Goal: Information Seeking & Learning: Learn about a topic

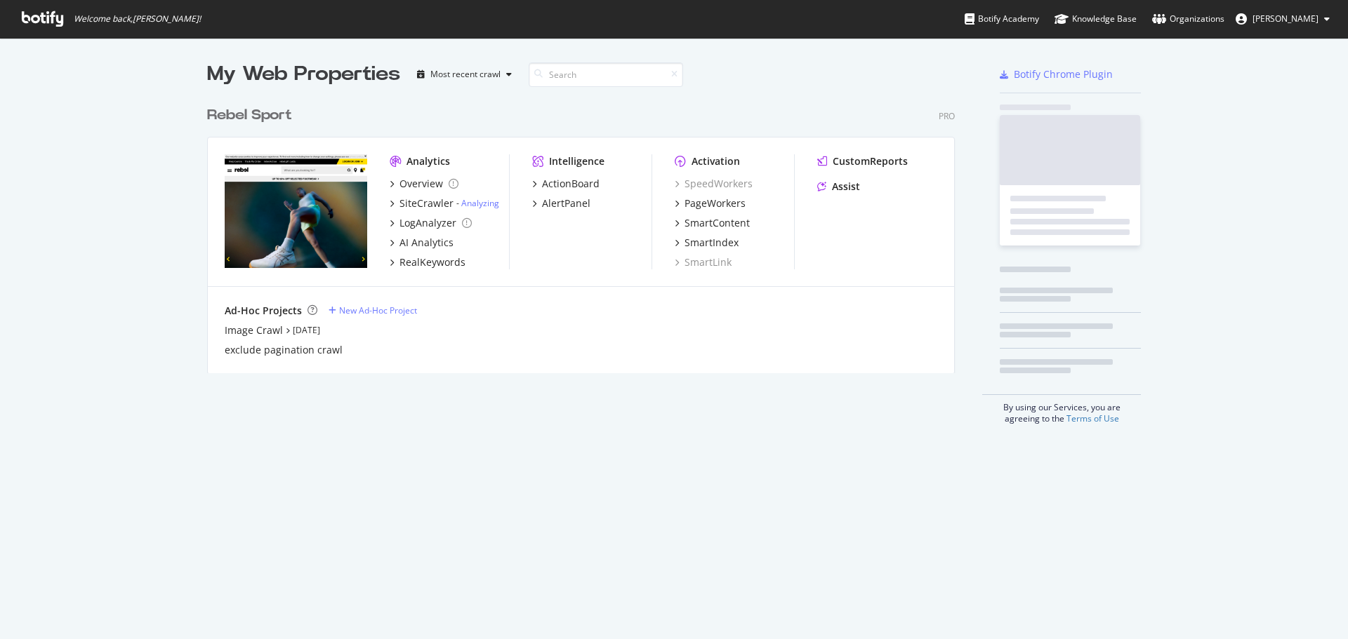
scroll to position [274, 748]
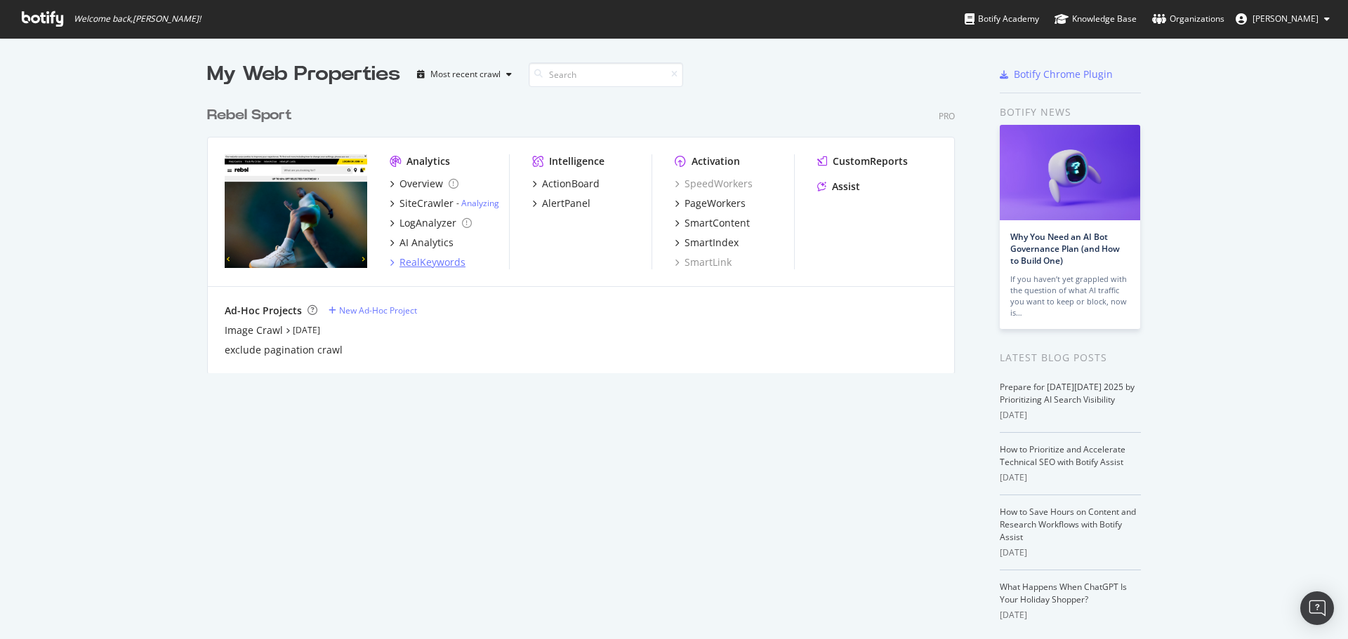
click at [430, 260] on div "RealKeywords" at bounding box center [432, 262] width 66 height 14
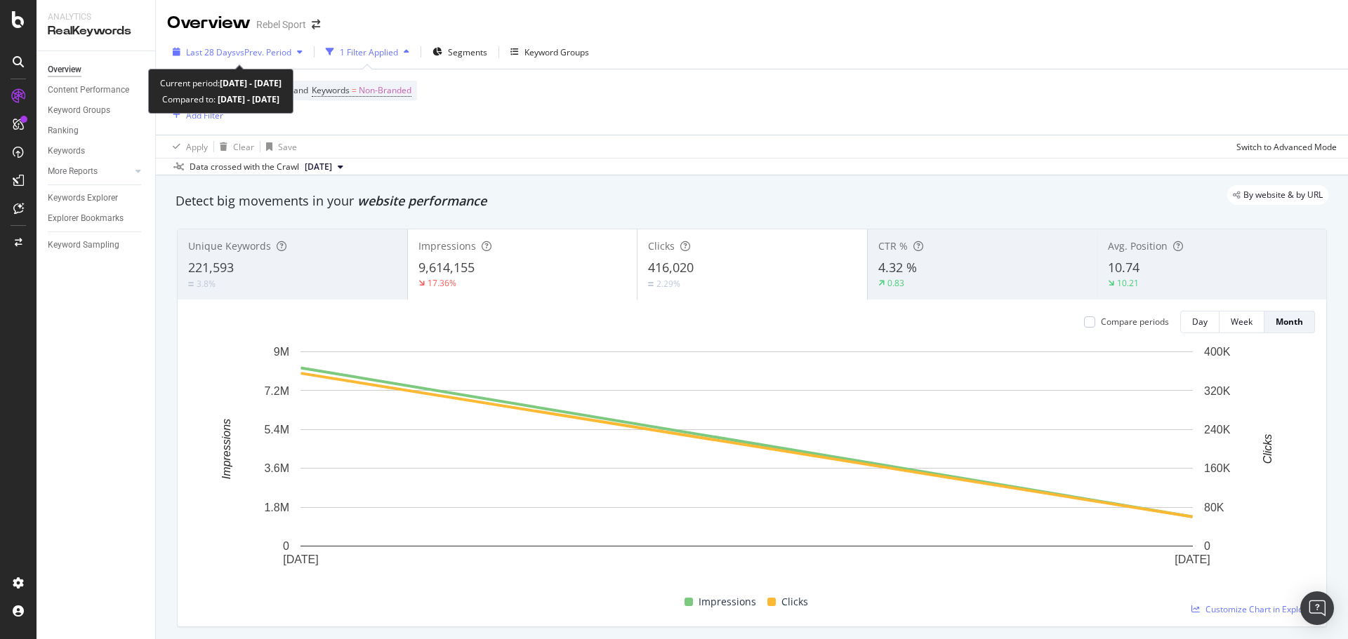
click at [233, 49] on span "Last 28 Days" at bounding box center [211, 52] width 50 height 12
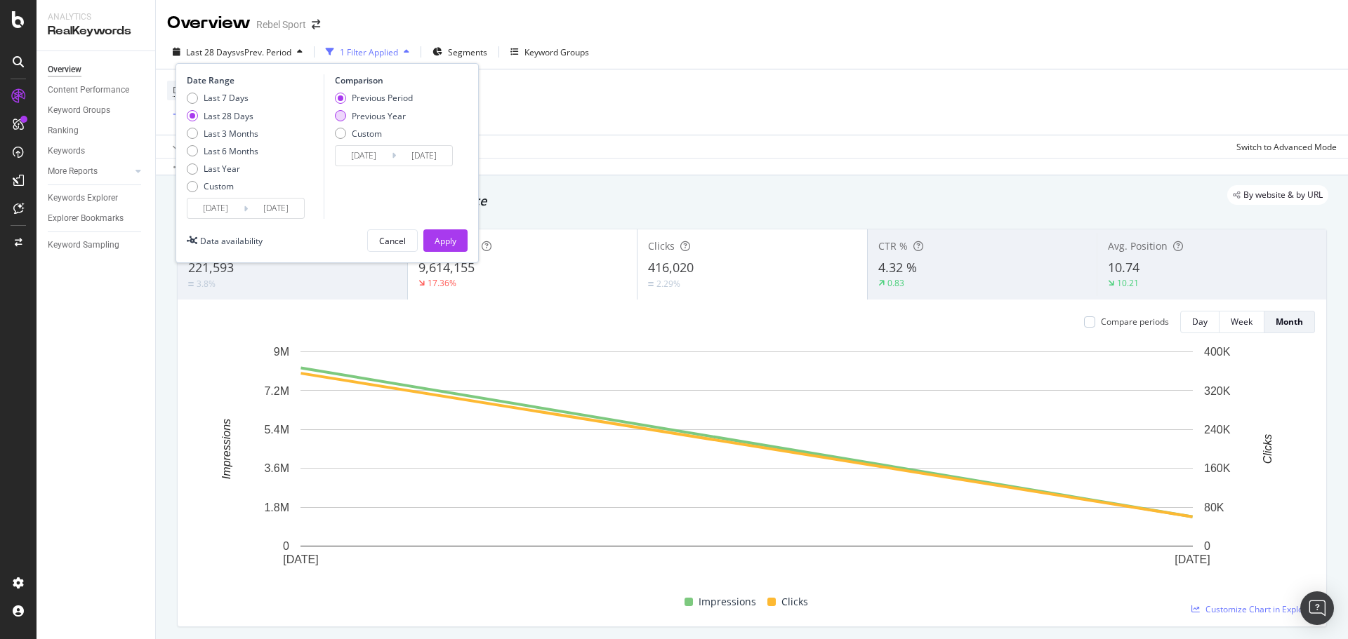
click at [340, 116] on div "Previous Year" at bounding box center [340, 115] width 11 height 11
type input "[DATE]"
click at [445, 242] on div "Apply" at bounding box center [445, 241] width 22 height 12
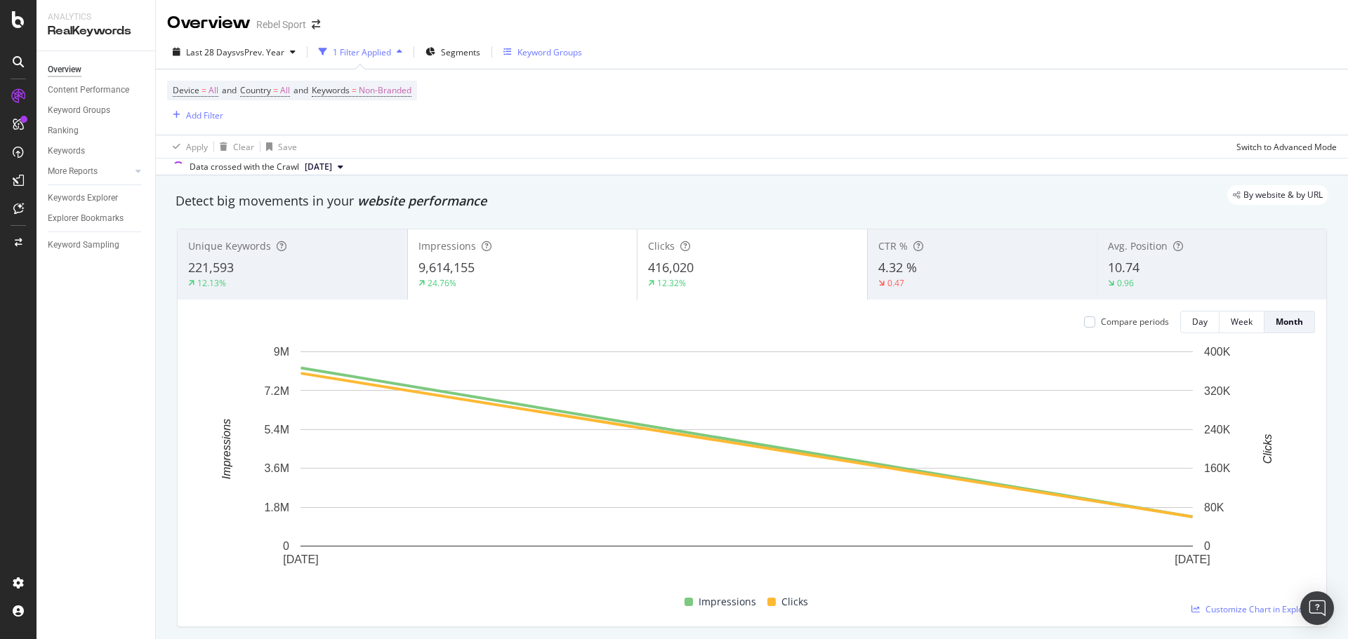
click at [542, 47] on div "Keyword Groups" at bounding box center [549, 52] width 65 height 12
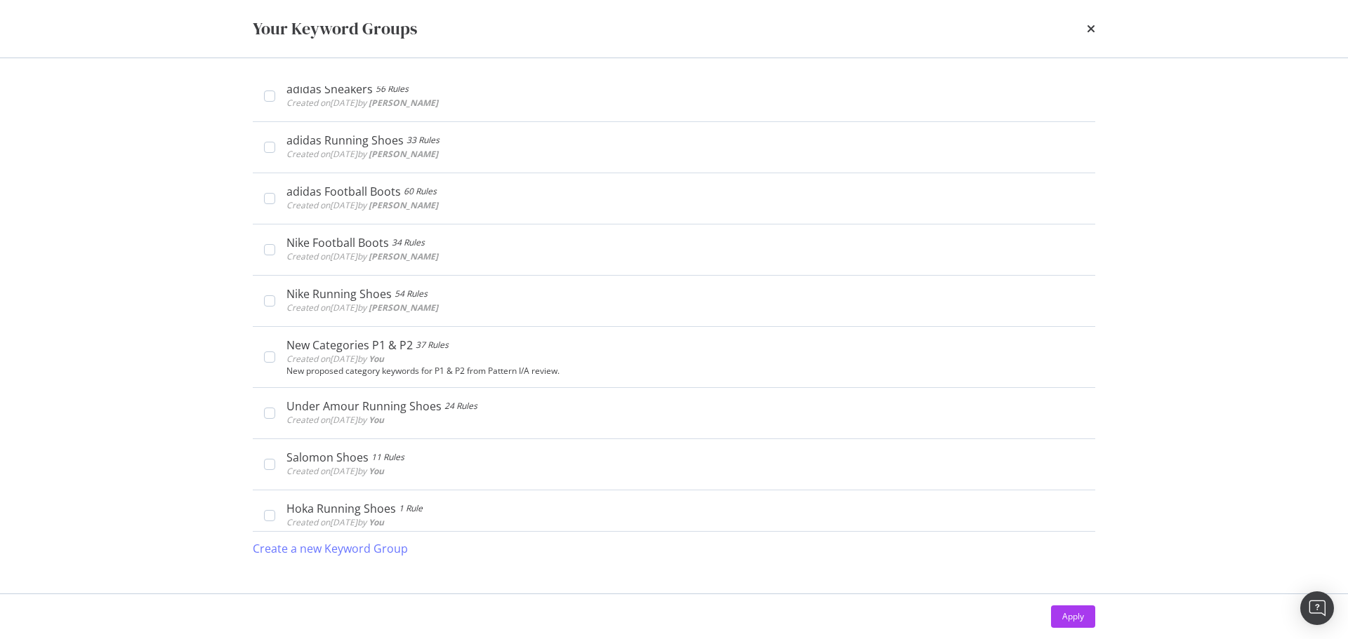
scroll to position [394, 0]
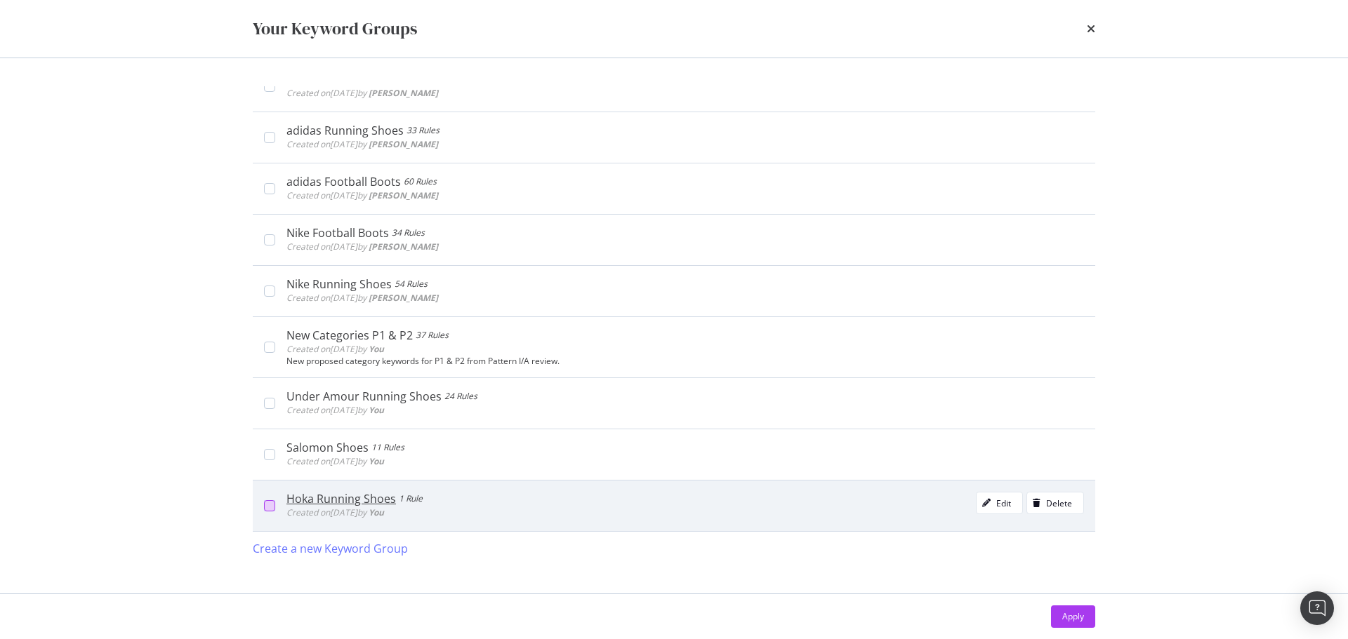
click at [270, 509] on div "modal" at bounding box center [269, 505] width 11 height 11
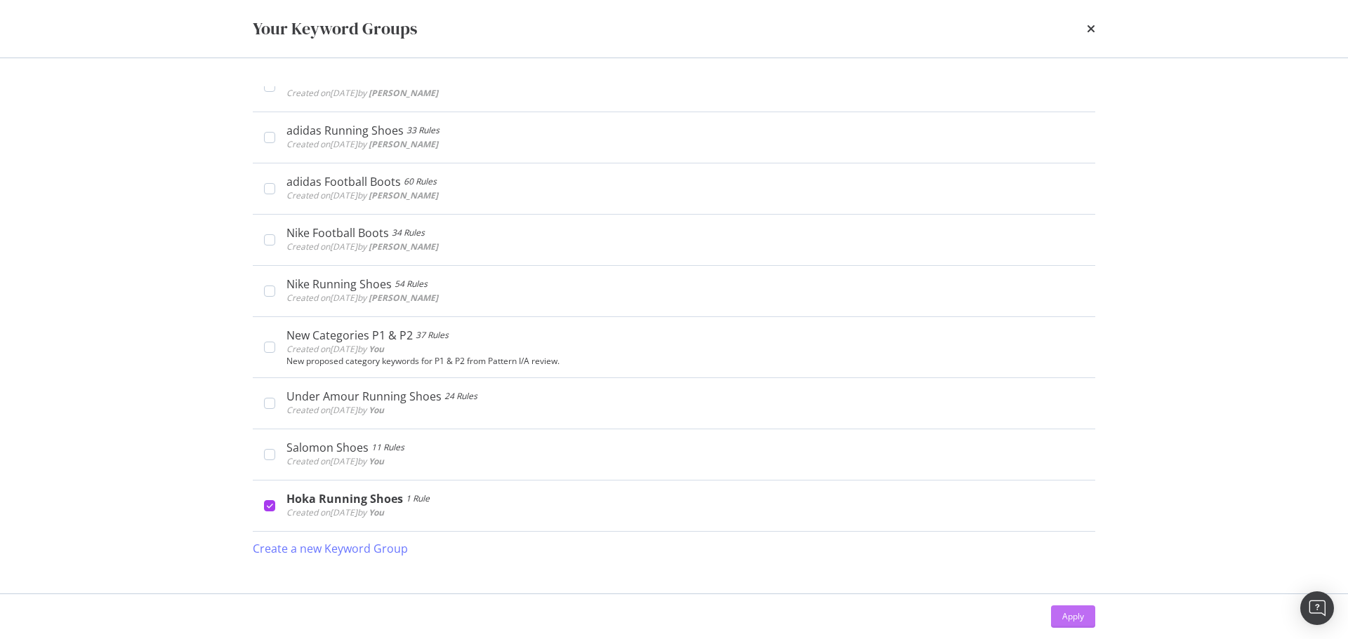
click at [1080, 607] on div "Apply" at bounding box center [1073, 616] width 22 height 21
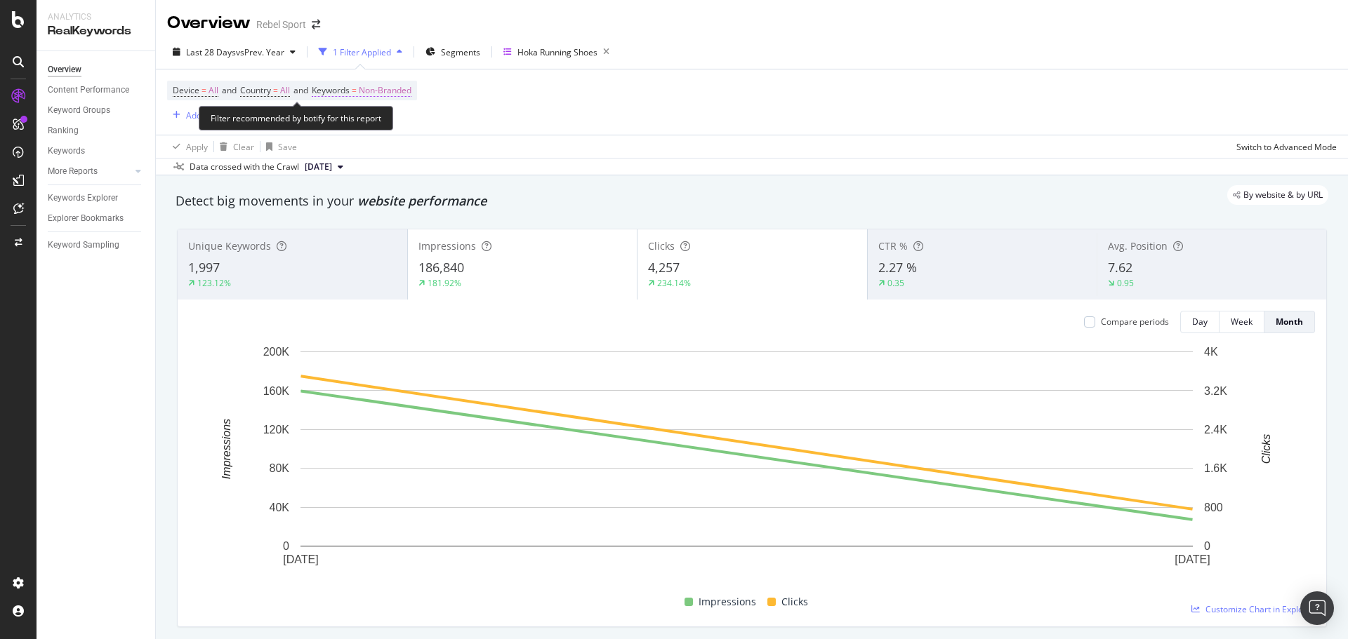
click at [406, 93] on span "Non-Branded" at bounding box center [385, 91] width 53 height 20
click at [376, 119] on span "Non-Branded" at bounding box center [361, 123] width 58 height 12
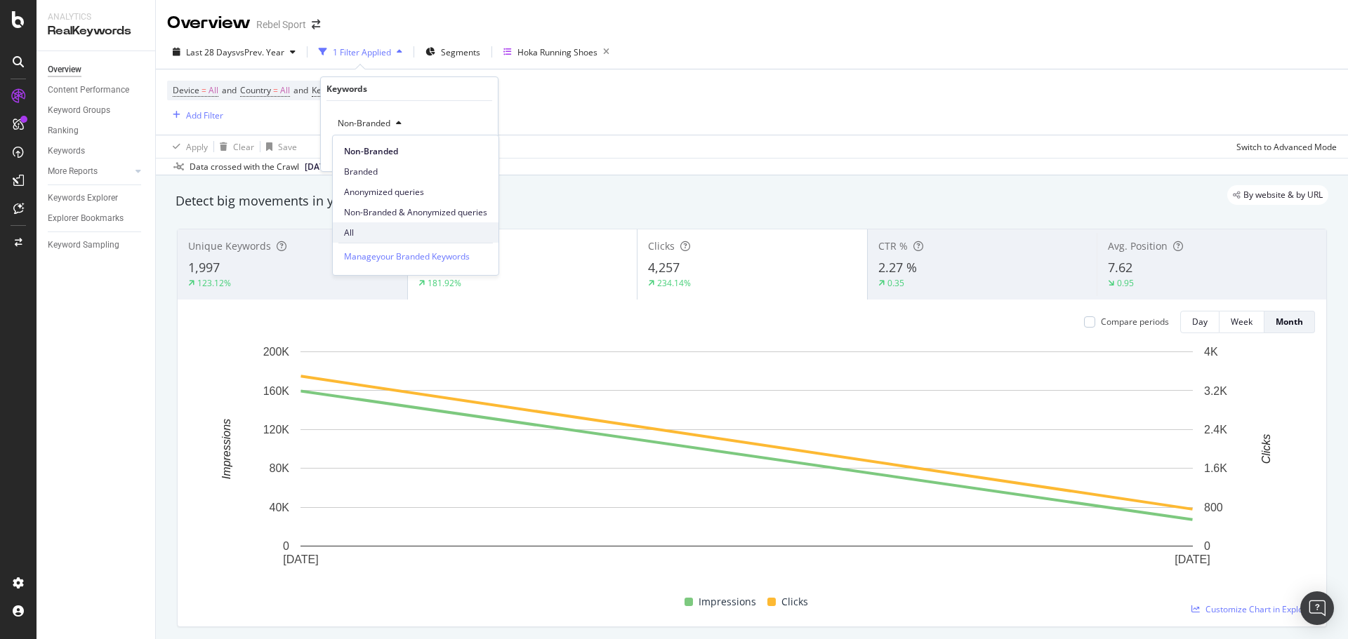
click at [362, 227] on span "All" at bounding box center [415, 233] width 143 height 13
click at [474, 152] on div "Apply" at bounding box center [476, 153] width 22 height 12
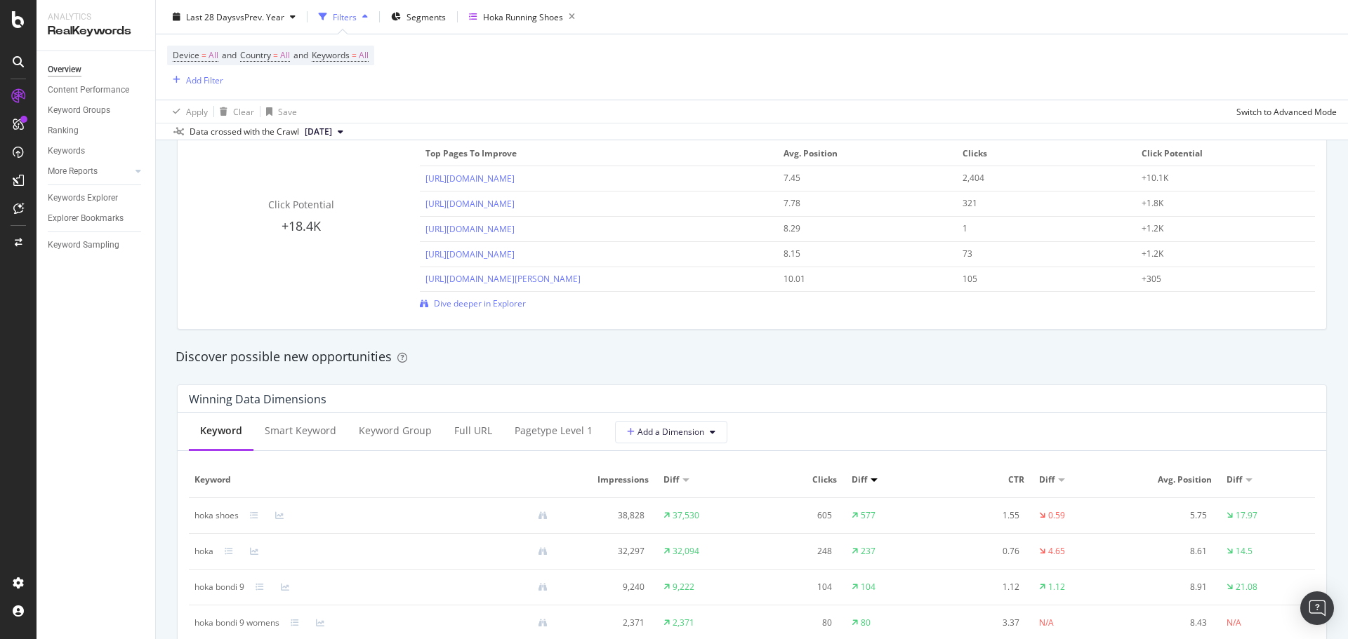
scroll to position [1011, 0]
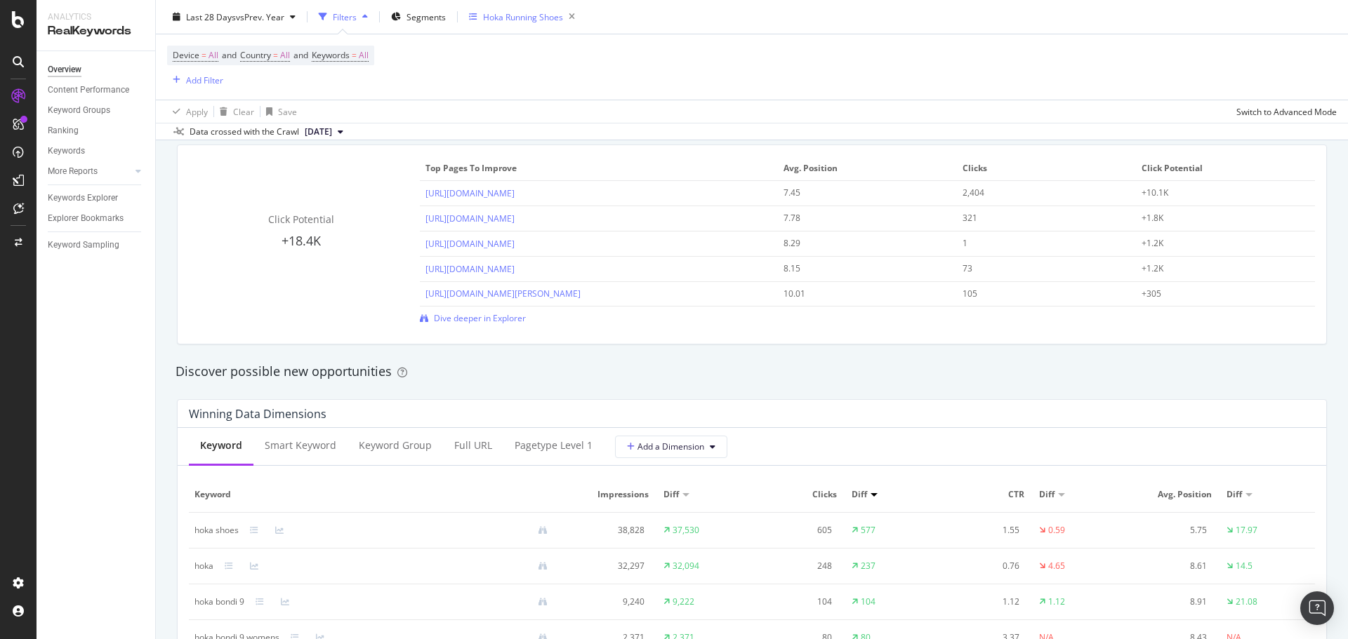
click at [517, 20] on div "Hoka Running Shoes" at bounding box center [523, 17] width 80 height 12
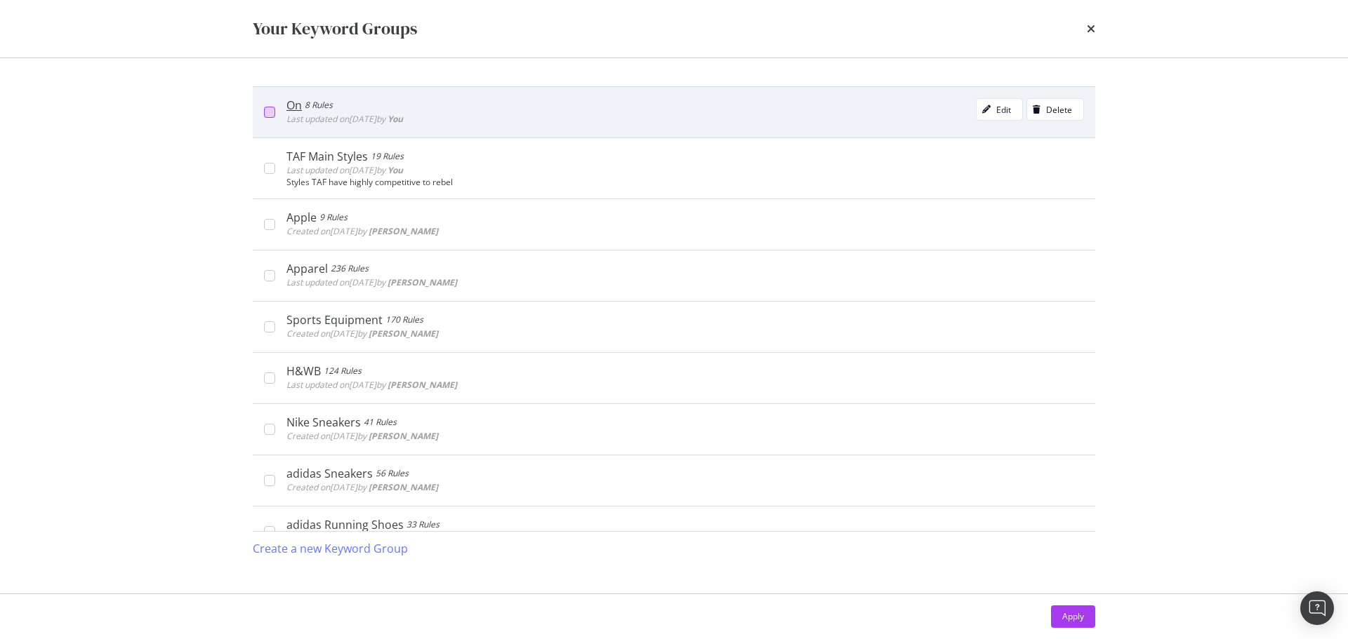
click at [272, 114] on div "modal" at bounding box center [269, 112] width 11 height 11
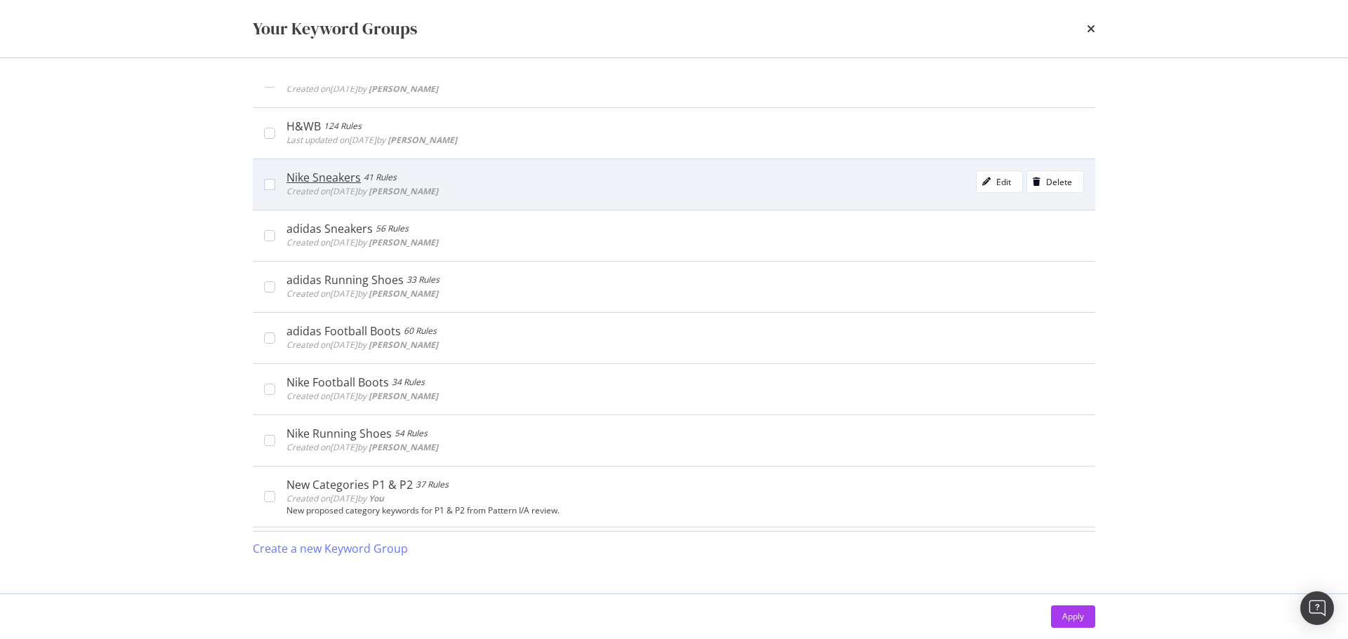
scroll to position [394, 0]
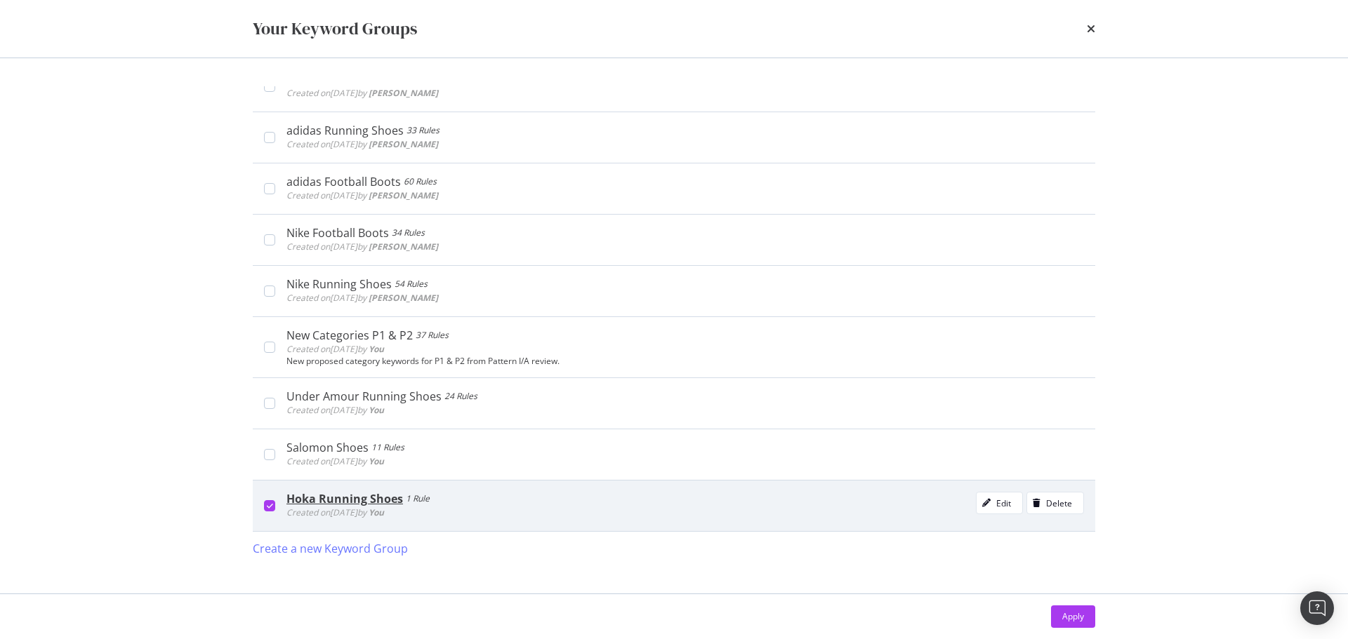
click at [269, 505] on icon "modal" at bounding box center [270, 506] width 6 height 7
click at [1084, 612] on button "Apply" at bounding box center [1073, 617] width 44 height 22
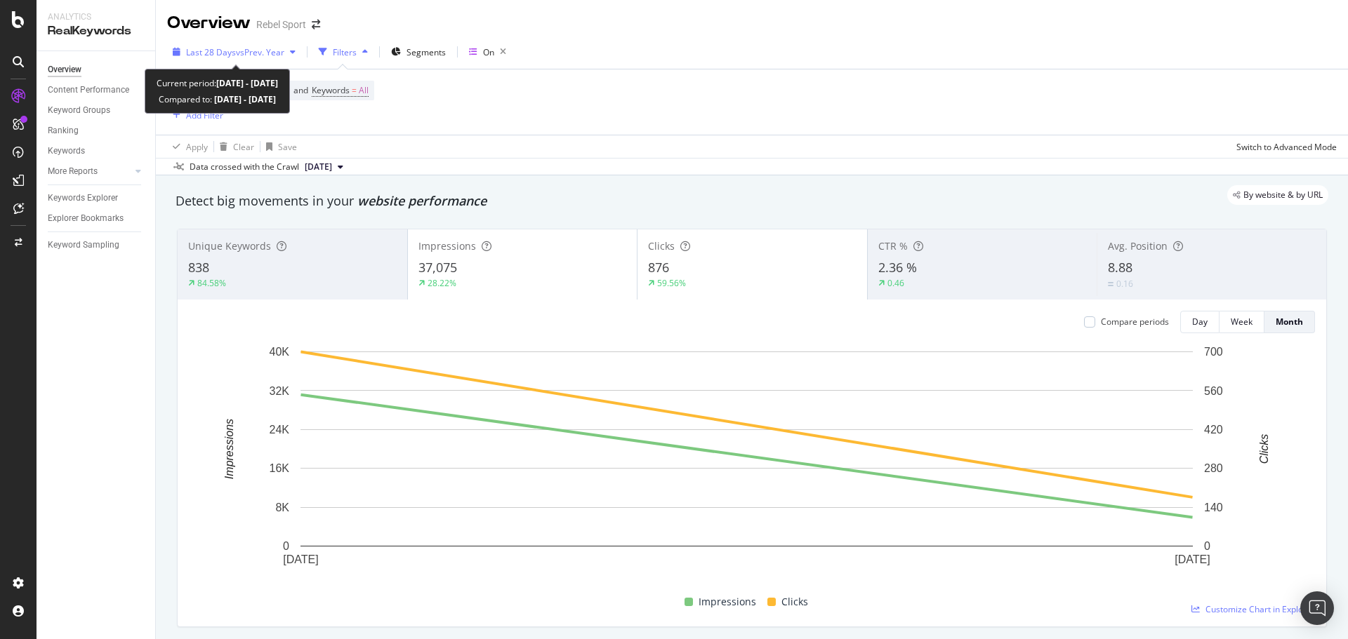
click at [255, 52] on span "vs Prev. Year" at bounding box center [260, 52] width 48 height 12
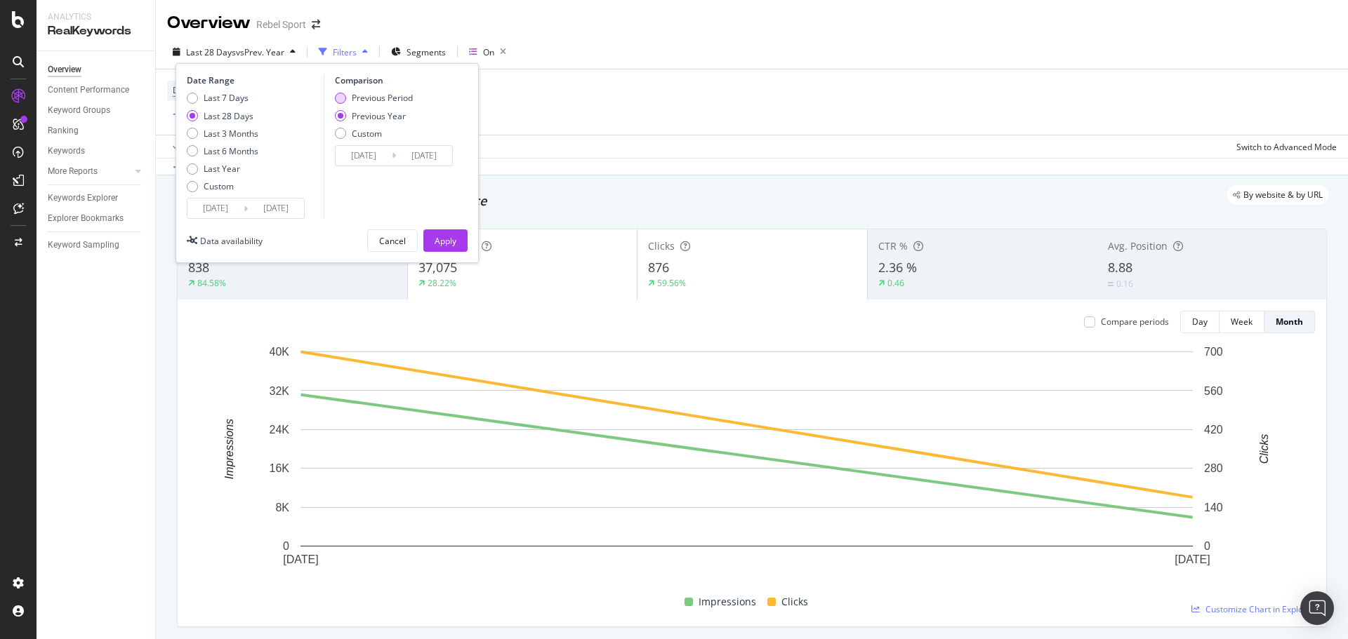
click at [343, 96] on div "Previous Period" at bounding box center [340, 98] width 11 height 11
type input "[DATE]"
click at [437, 239] on div "Apply" at bounding box center [445, 241] width 22 height 12
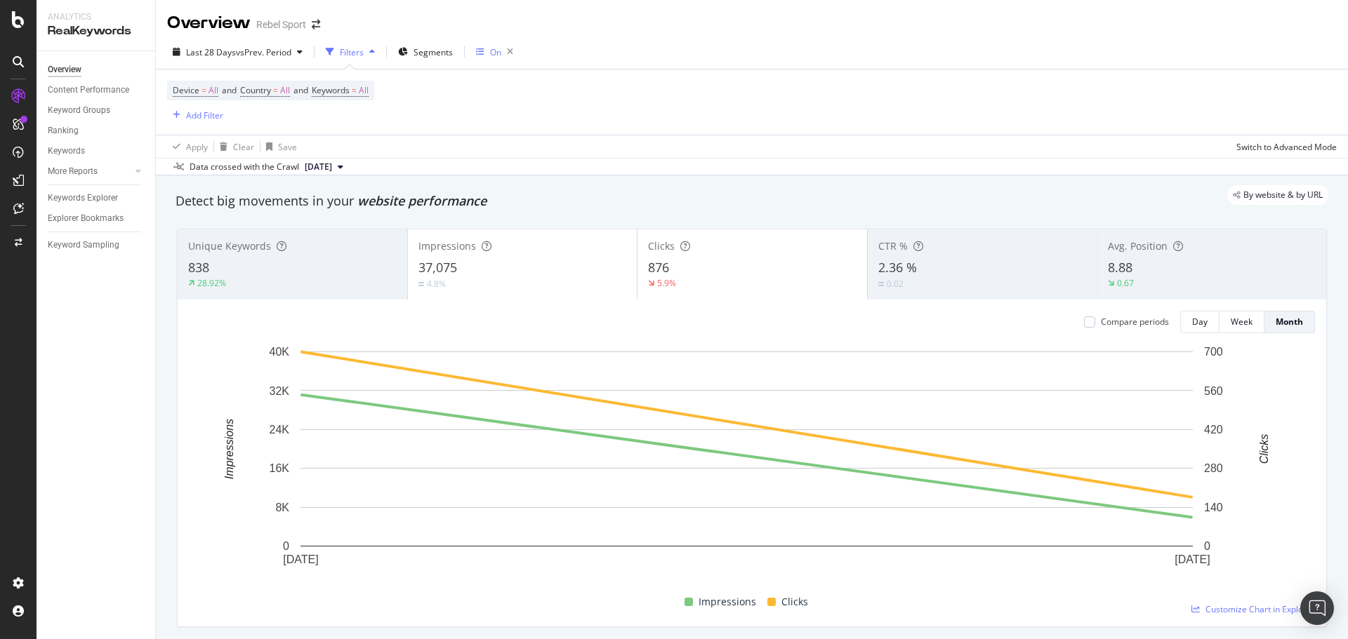
click at [484, 52] on icon "button" at bounding box center [480, 52] width 8 height 8
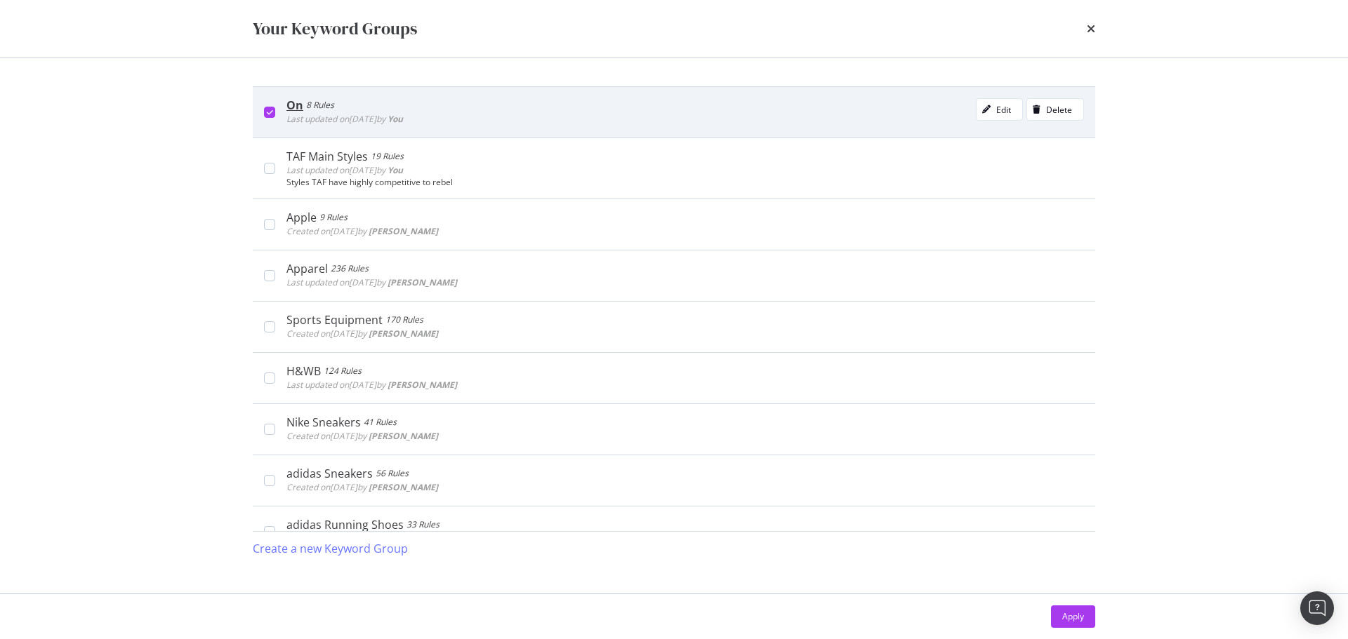
click at [270, 112] on icon "modal" at bounding box center [270, 112] width 6 height 7
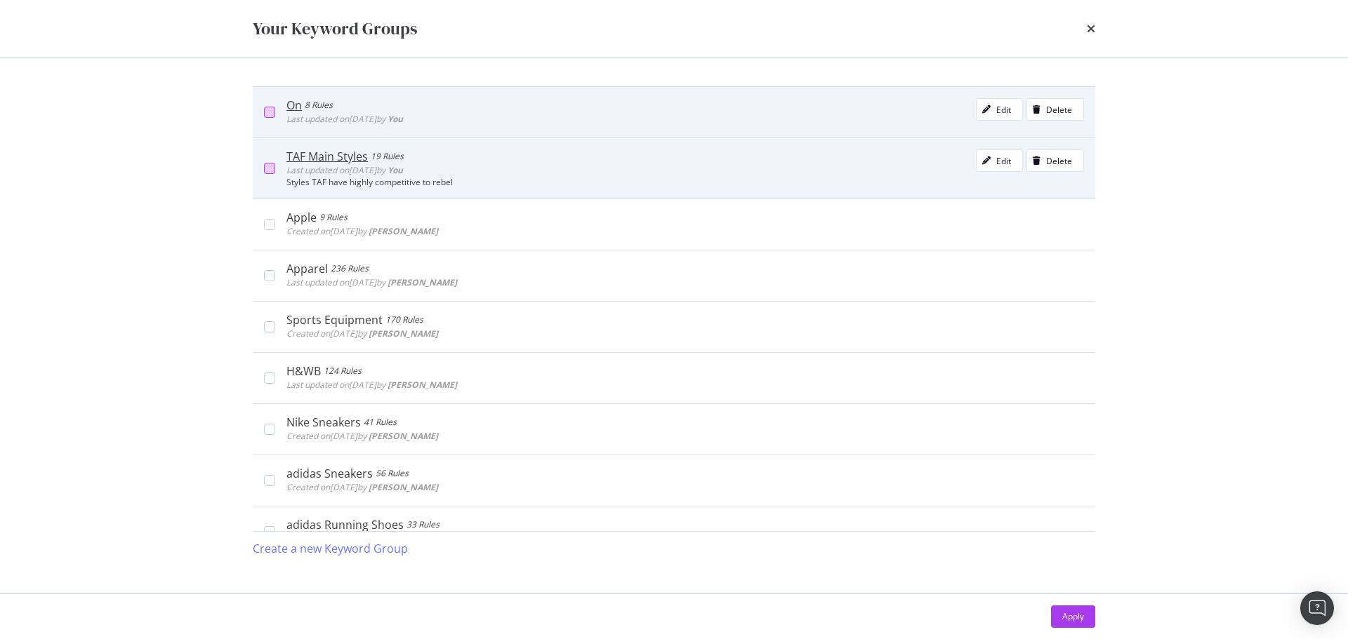
click at [268, 168] on div "modal" at bounding box center [269, 168] width 11 height 11
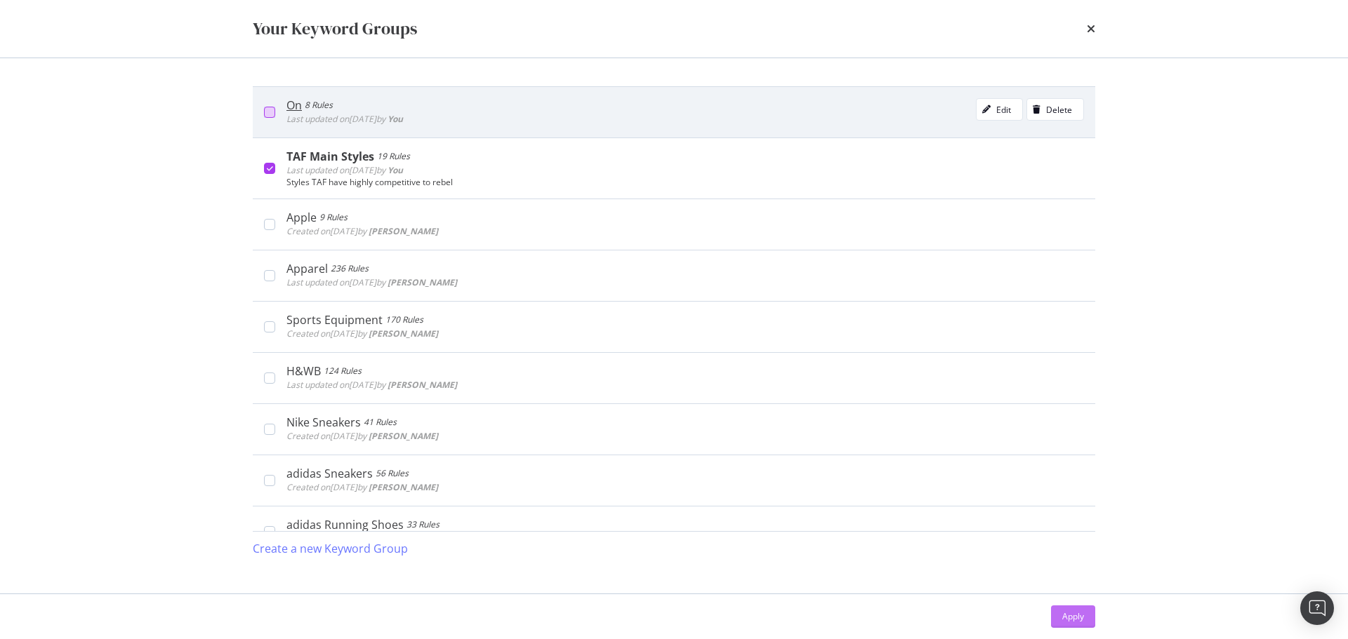
click at [1080, 606] on button "Apply" at bounding box center [1073, 617] width 44 height 22
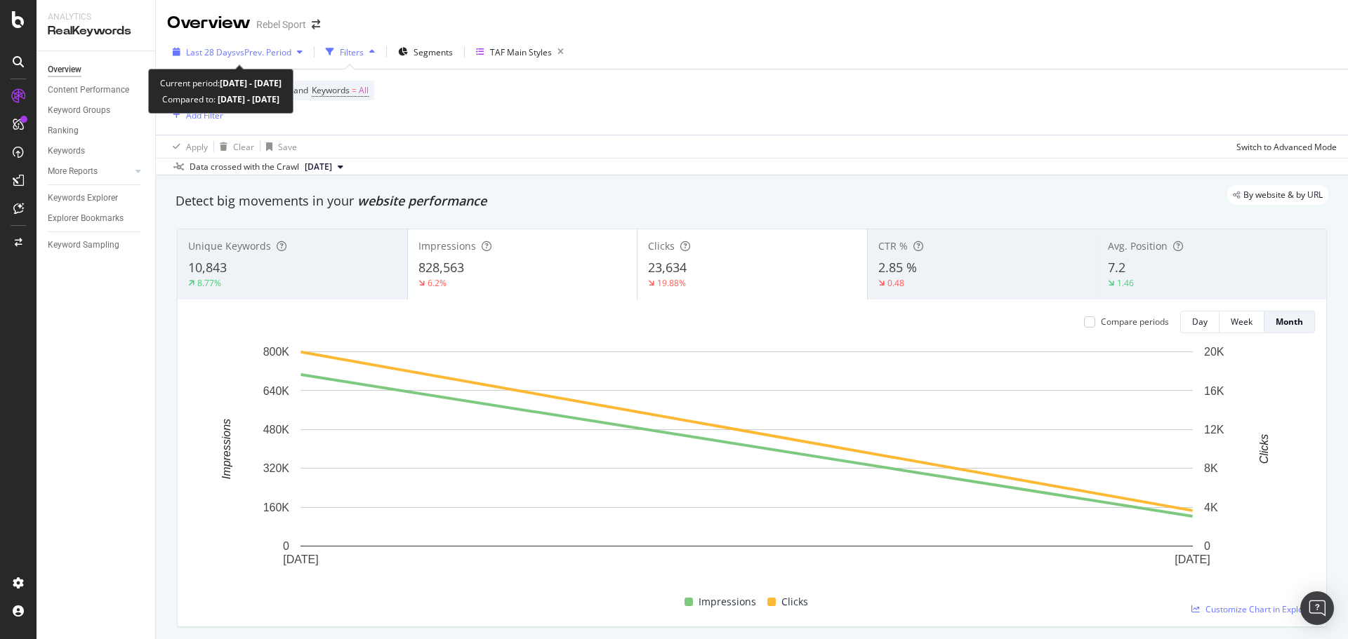
click at [274, 57] on span "vs Prev. Period" at bounding box center [263, 52] width 55 height 12
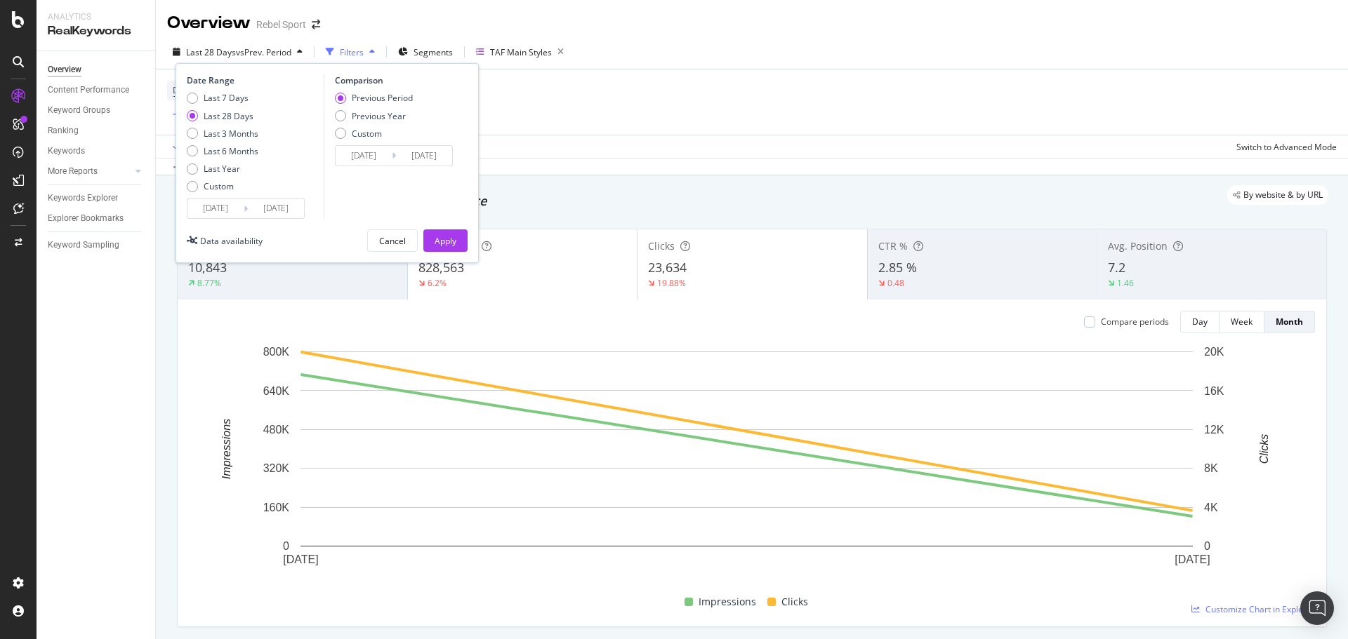
click at [345, 122] on div "Previous Period Previous Year Custom" at bounding box center [374, 118] width 78 height 53
click at [340, 116] on div "Previous Year" at bounding box center [340, 115] width 11 height 11
type input "[DATE]"
drag, startPoint x: 437, startPoint y: 238, endPoint x: 833, endPoint y: 173, distance: 401.8
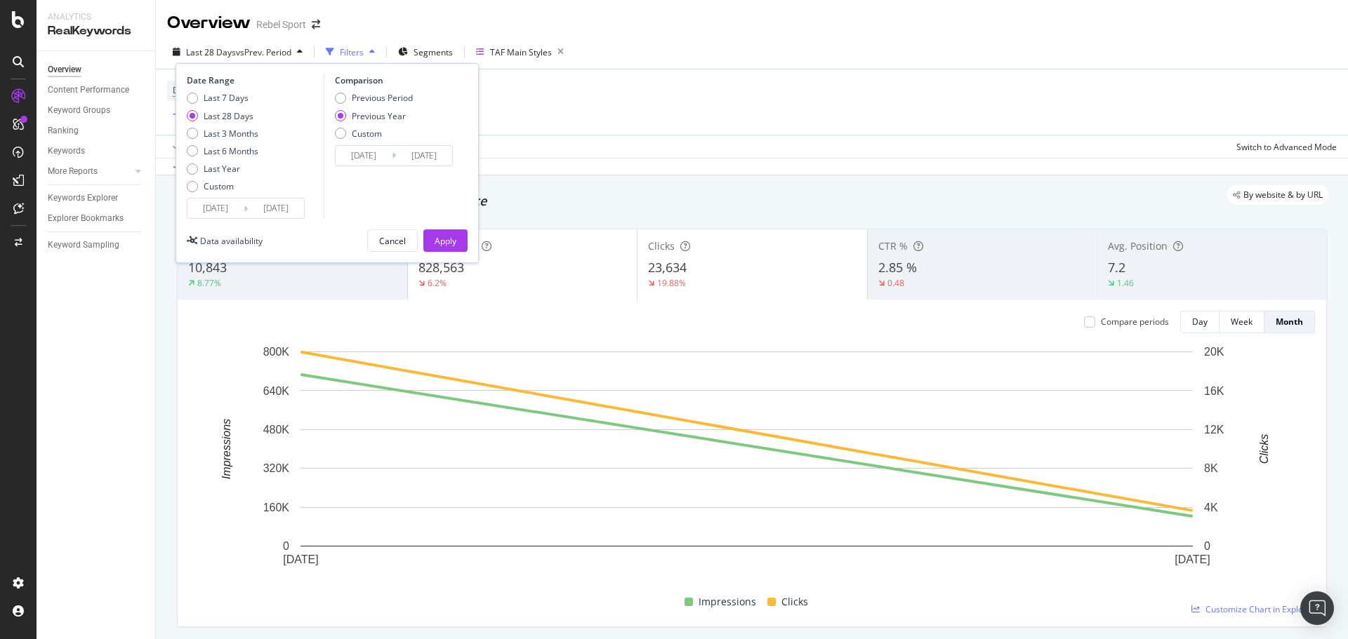
click at [437, 238] on div "Apply" at bounding box center [445, 241] width 22 height 12
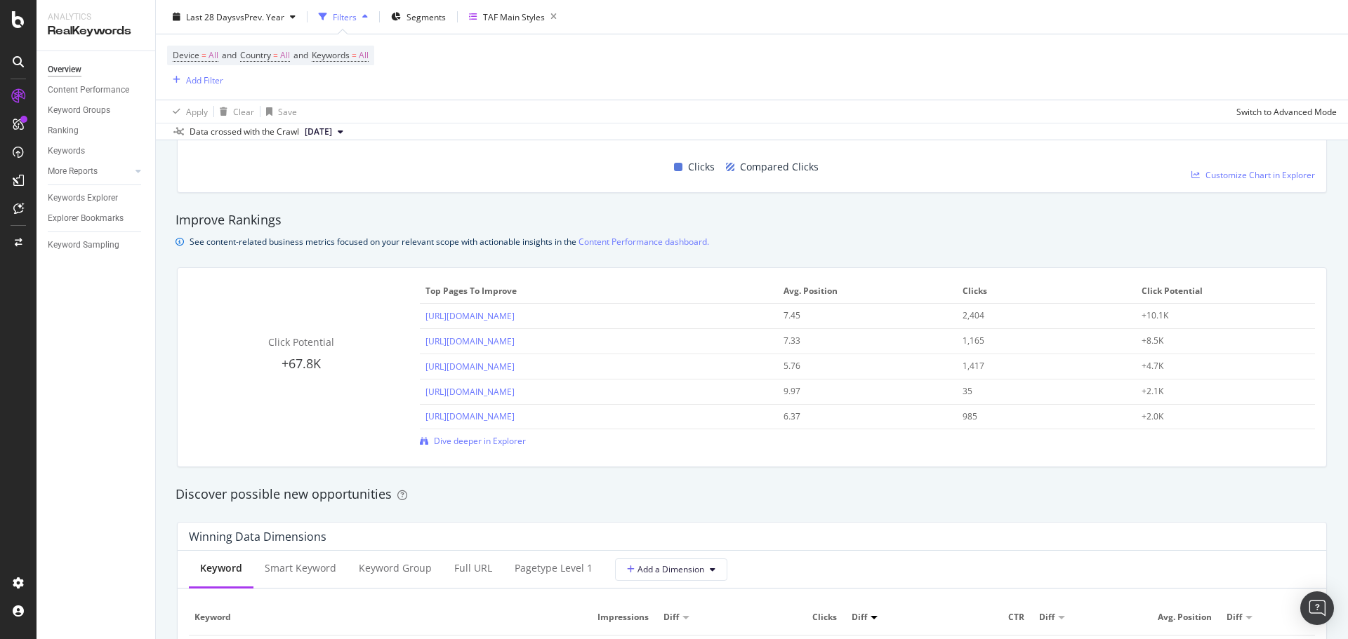
scroll to position [912, 0]
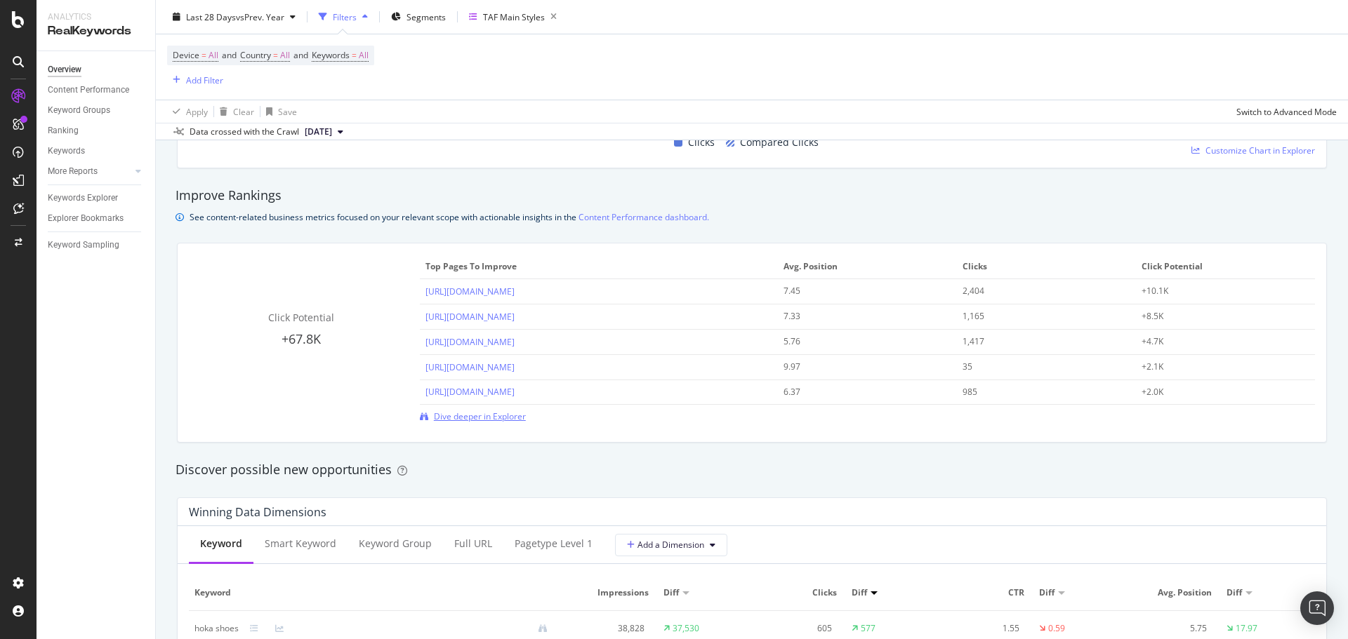
click at [503, 416] on span "Dive deeper in Explorer" at bounding box center [480, 417] width 92 height 12
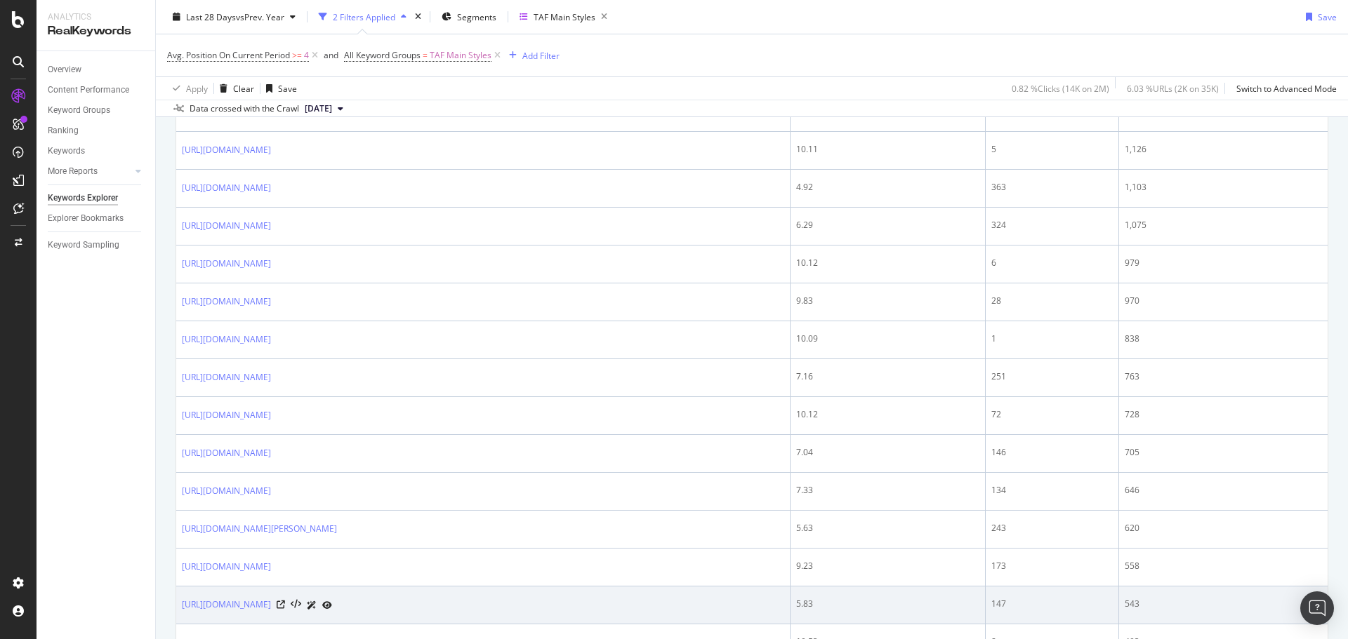
scroll to position [999, 0]
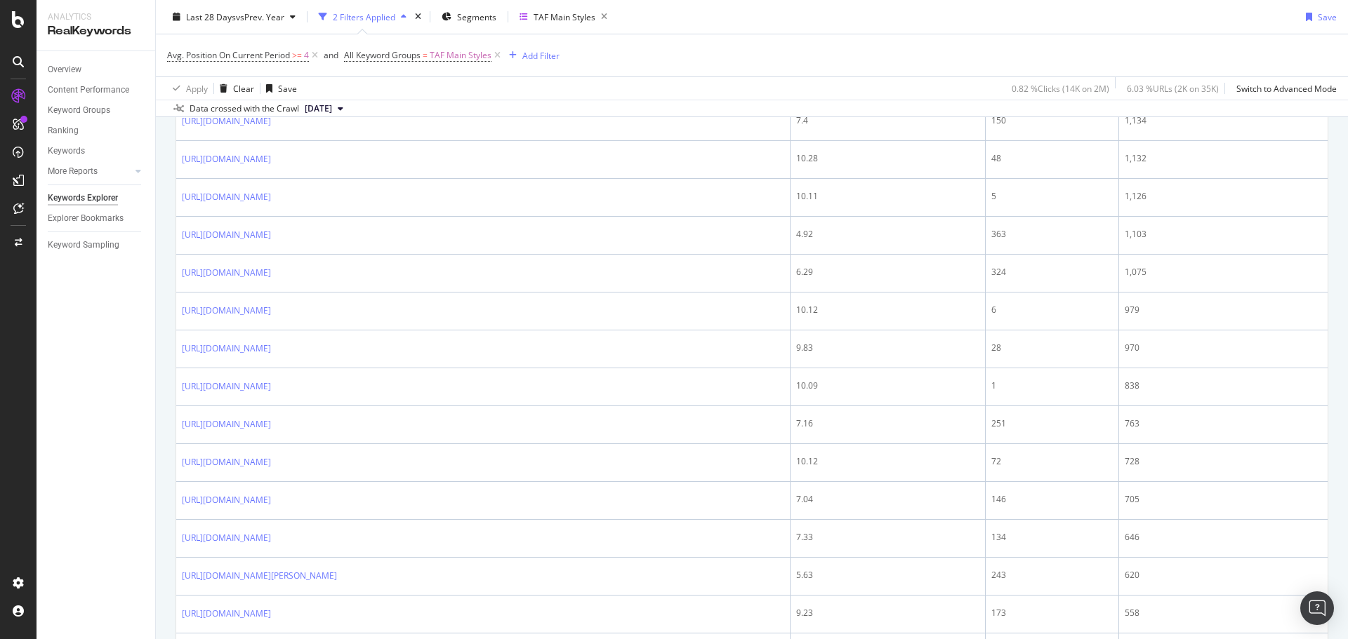
drag, startPoint x: 93, startPoint y: 196, endPoint x: 89, endPoint y: 208, distance: 13.1
click at [93, 196] on div "Keywords Explorer" at bounding box center [83, 198] width 70 height 15
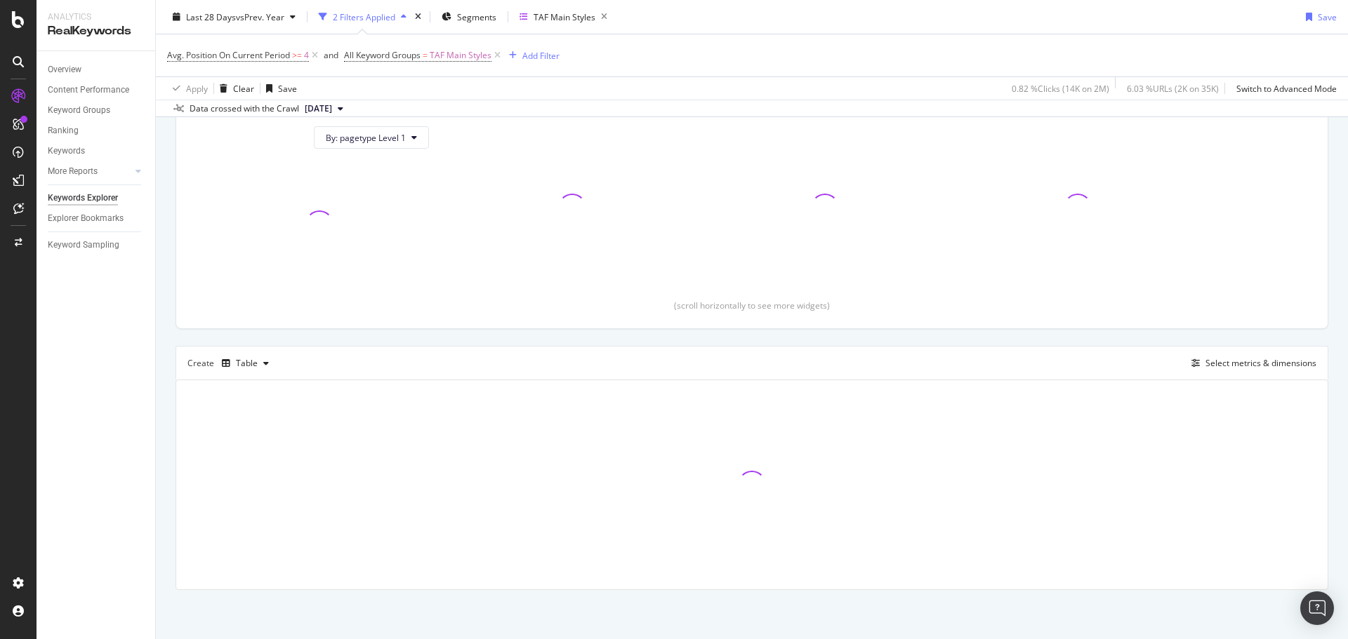
scroll to position [157, 0]
click at [73, 69] on div "Overview" at bounding box center [65, 69] width 34 height 15
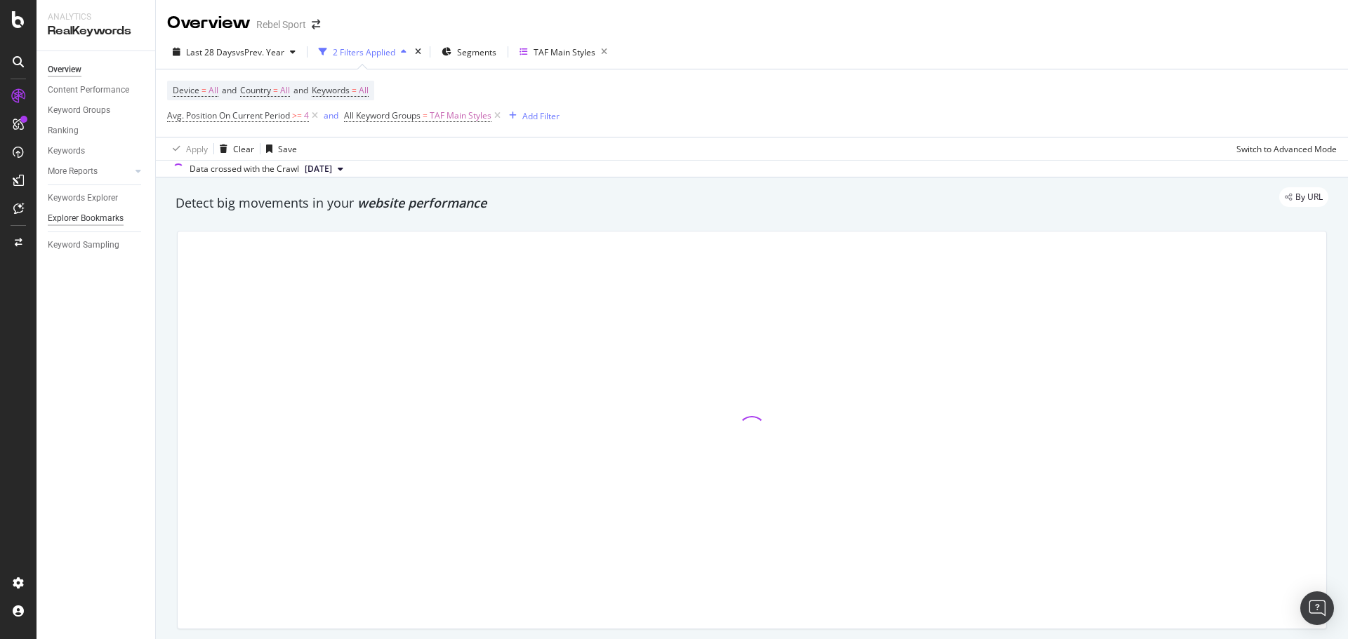
click at [102, 217] on div "Explorer Bookmarks" at bounding box center [86, 218] width 76 height 15
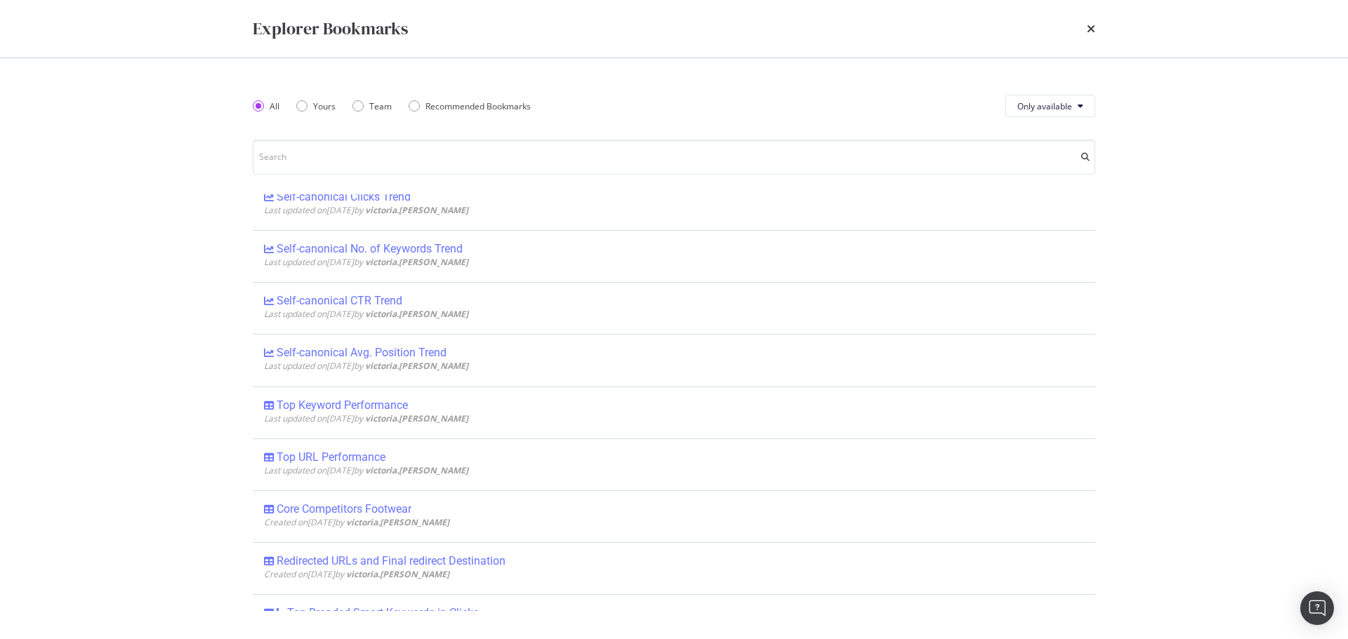
scroll to position [772, 0]
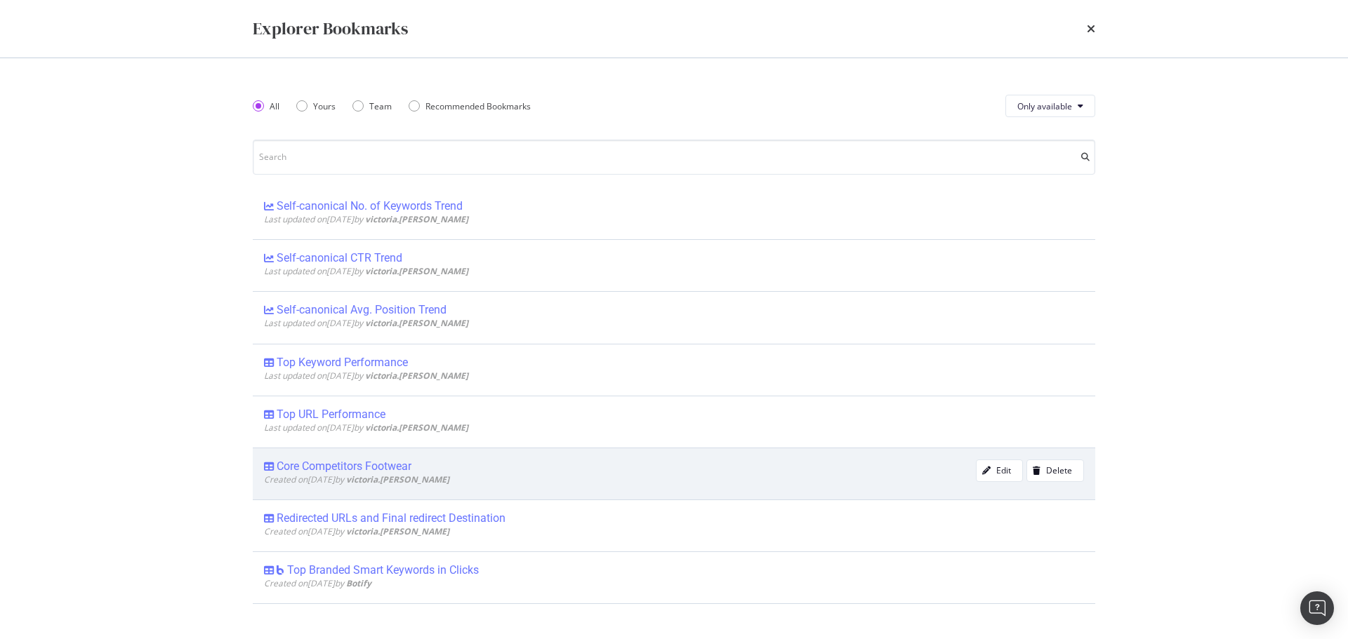
click at [376, 462] on div "Core Competitors Footwear" at bounding box center [344, 467] width 135 height 14
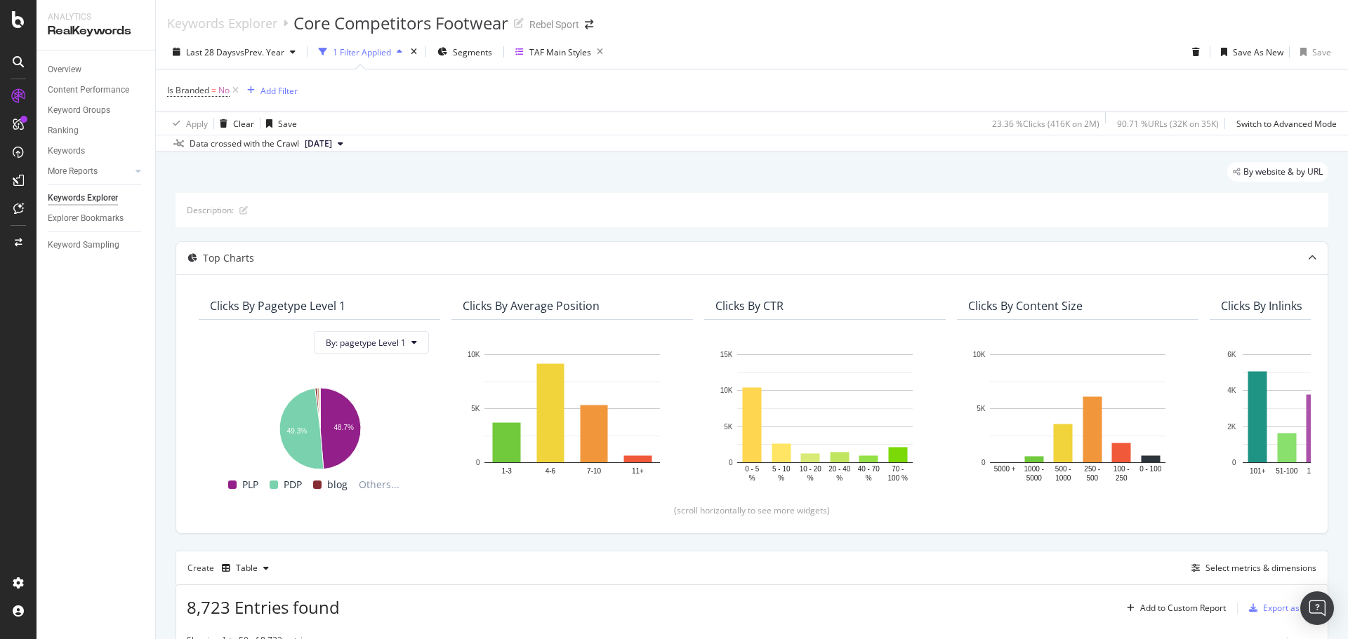
click at [365, 52] on div "1 Filter Applied" at bounding box center [362, 52] width 58 height 12
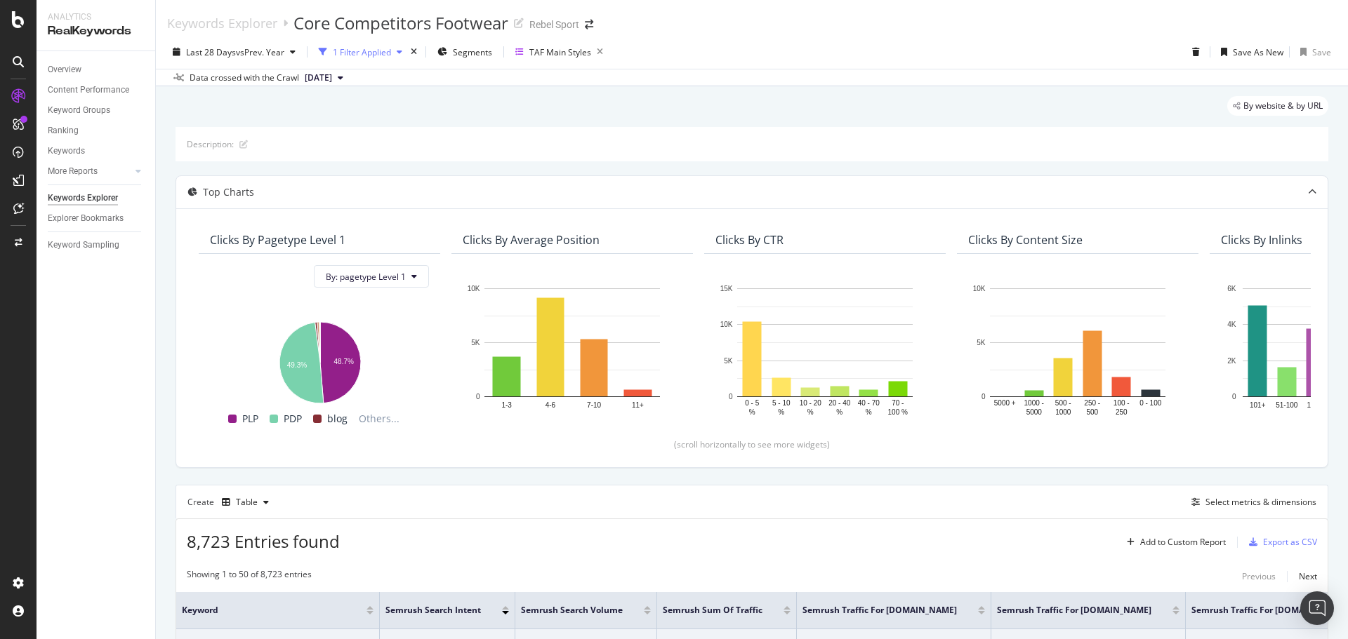
click at [371, 58] on div "1 Filter Applied" at bounding box center [362, 52] width 58 height 12
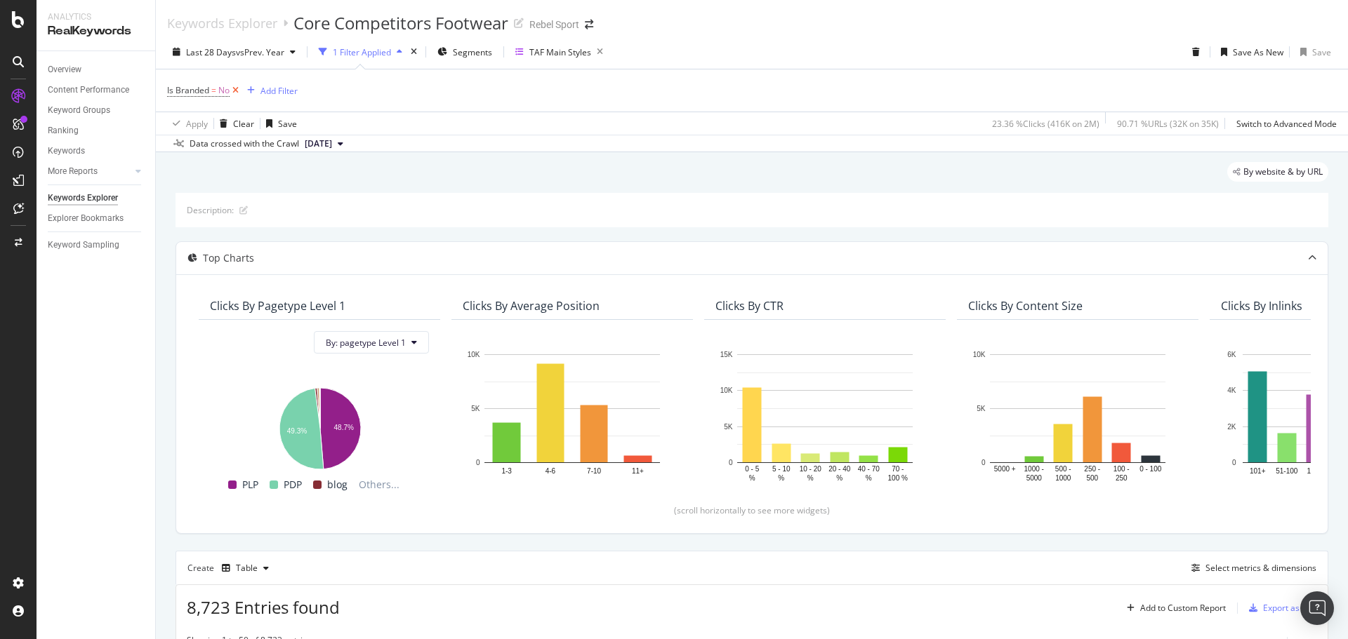
click at [238, 91] on icon at bounding box center [236, 91] width 12 height 14
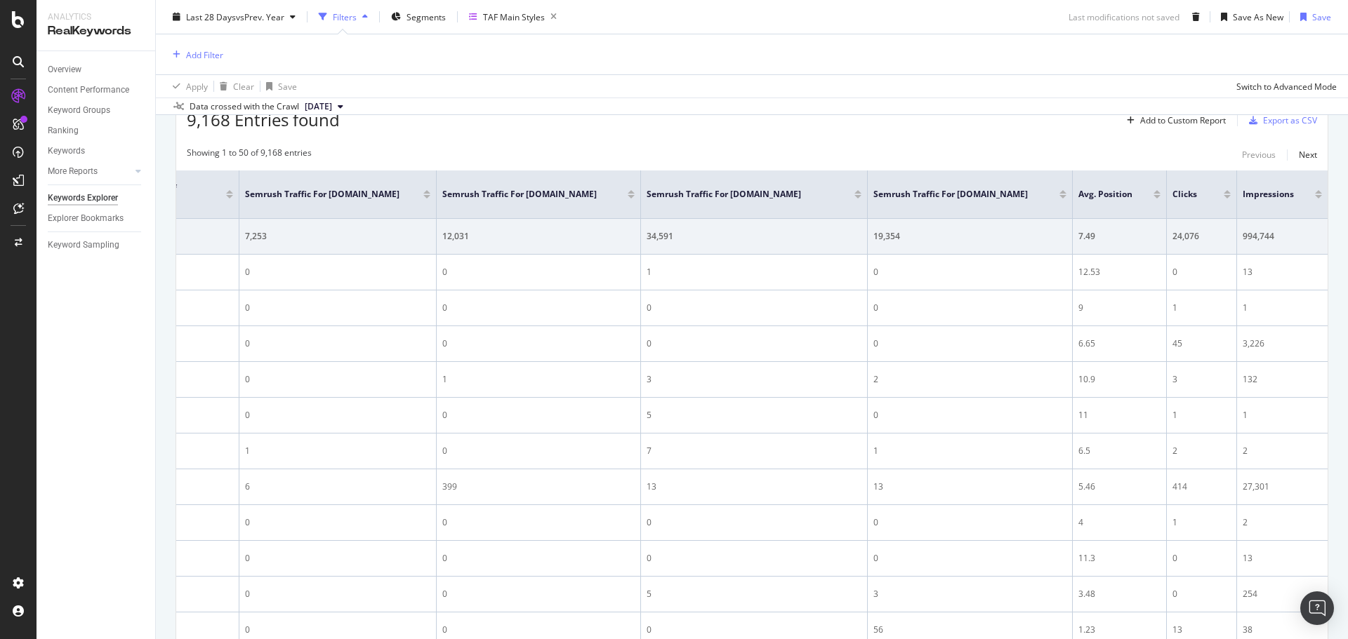
scroll to position [425, 0]
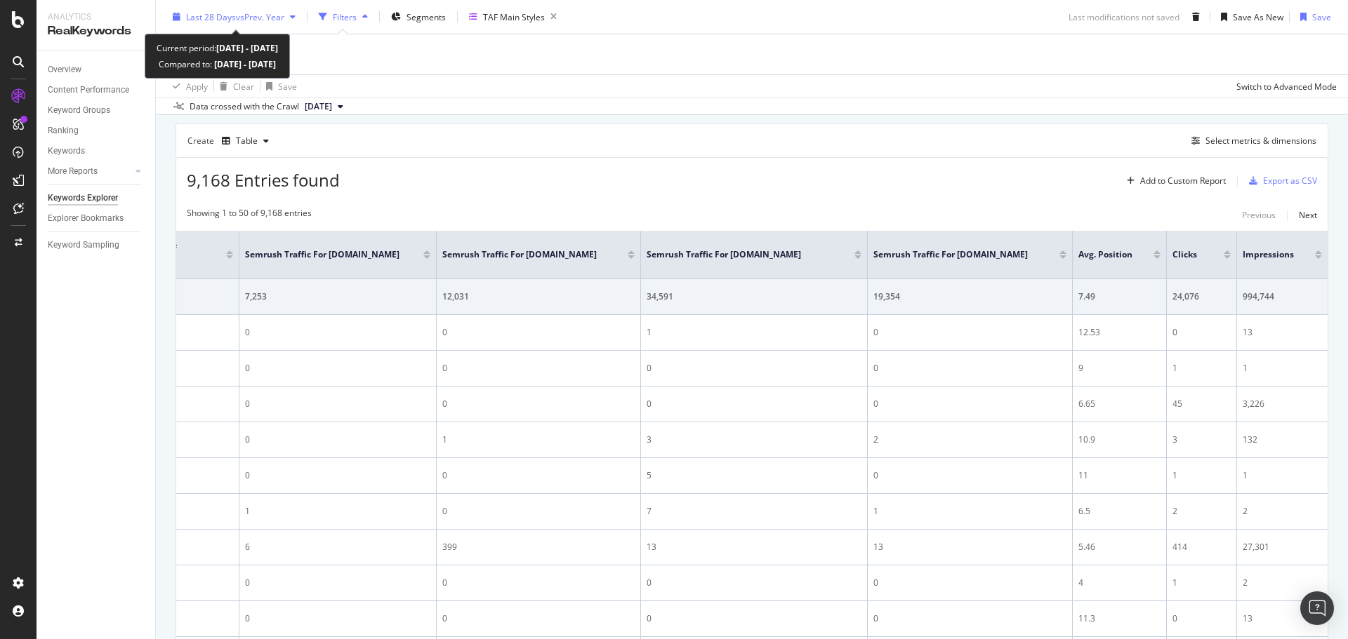
click at [265, 13] on span "vs Prev. Year" at bounding box center [260, 17] width 48 height 12
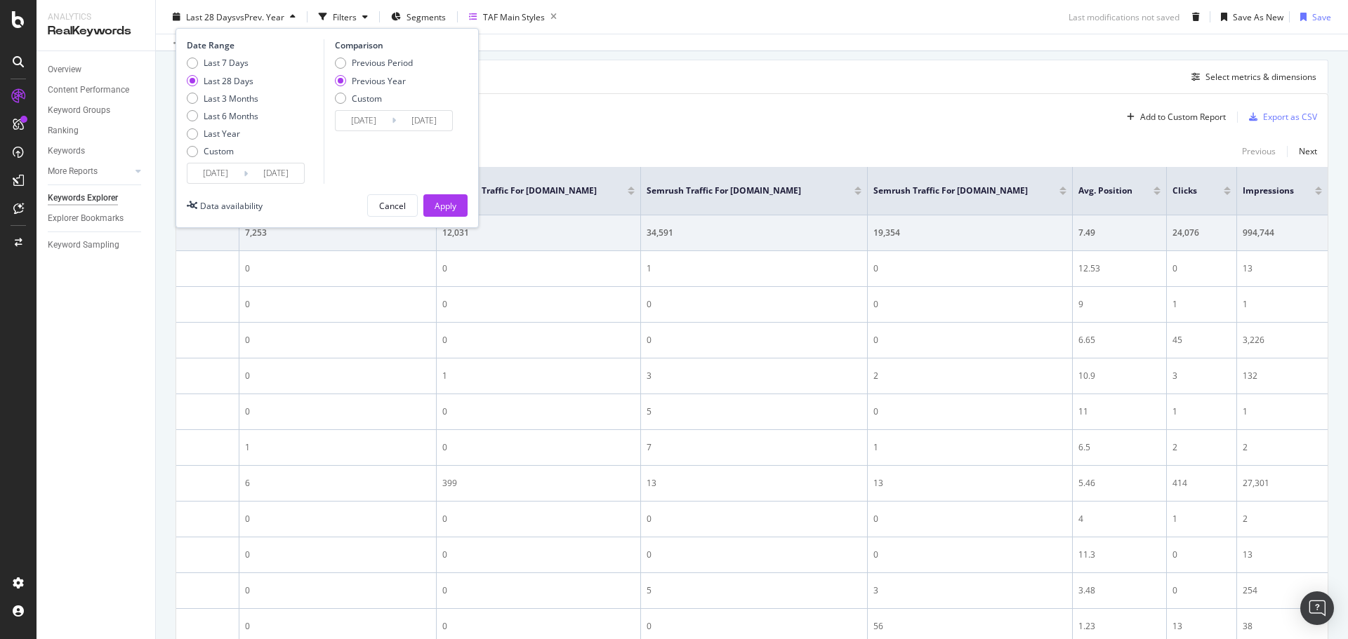
click at [215, 173] on input "[DATE]" at bounding box center [215, 174] width 56 height 20
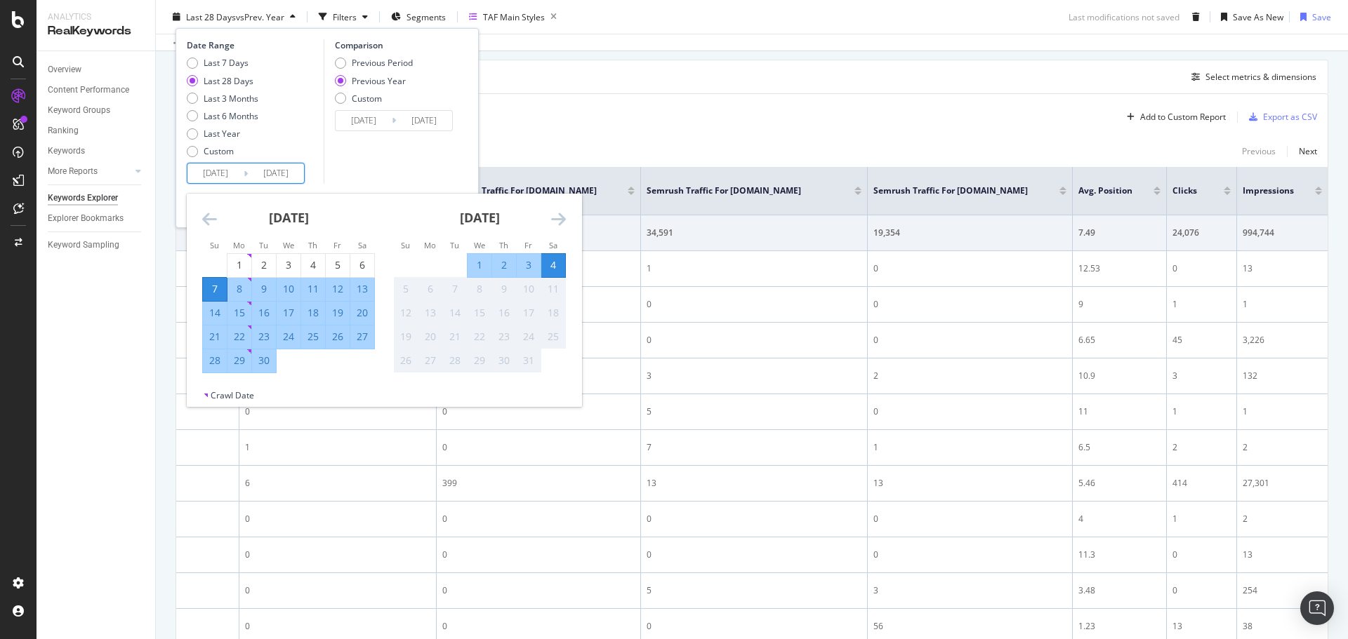
click at [207, 215] on icon "Move backward to switch to the previous month." at bounding box center [209, 219] width 15 height 17
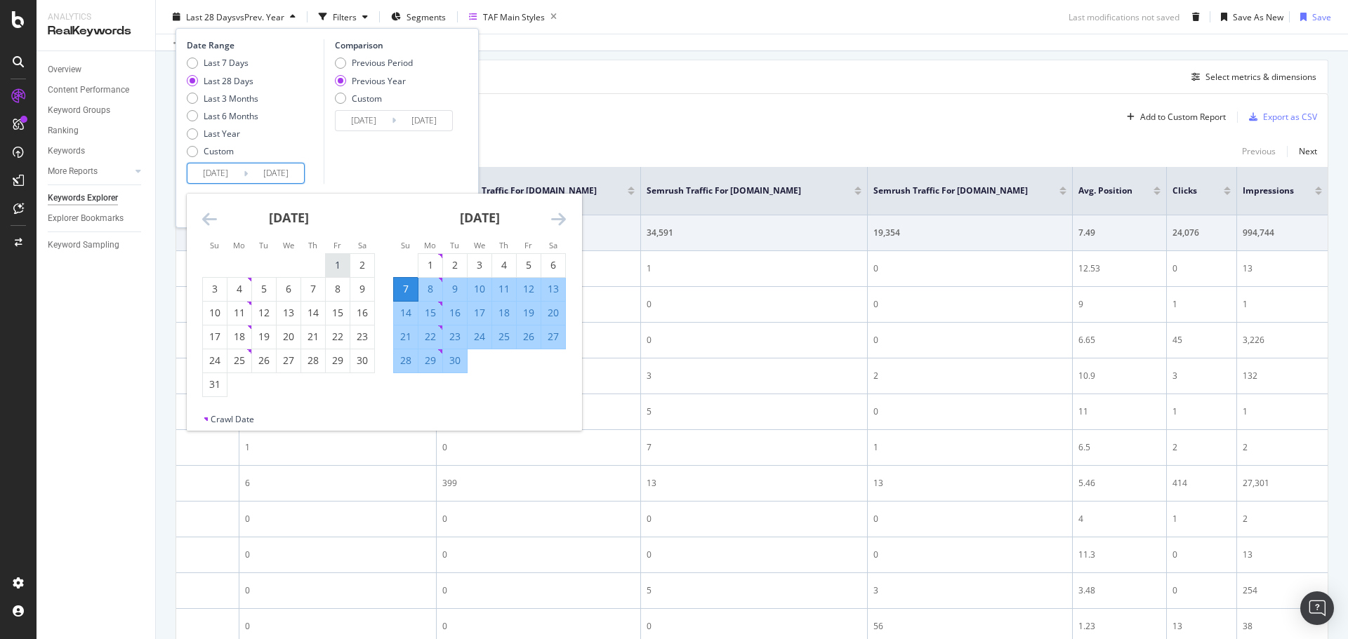
click at [335, 267] on div "1" at bounding box center [338, 265] width 24 height 14
type input "[DATE]"
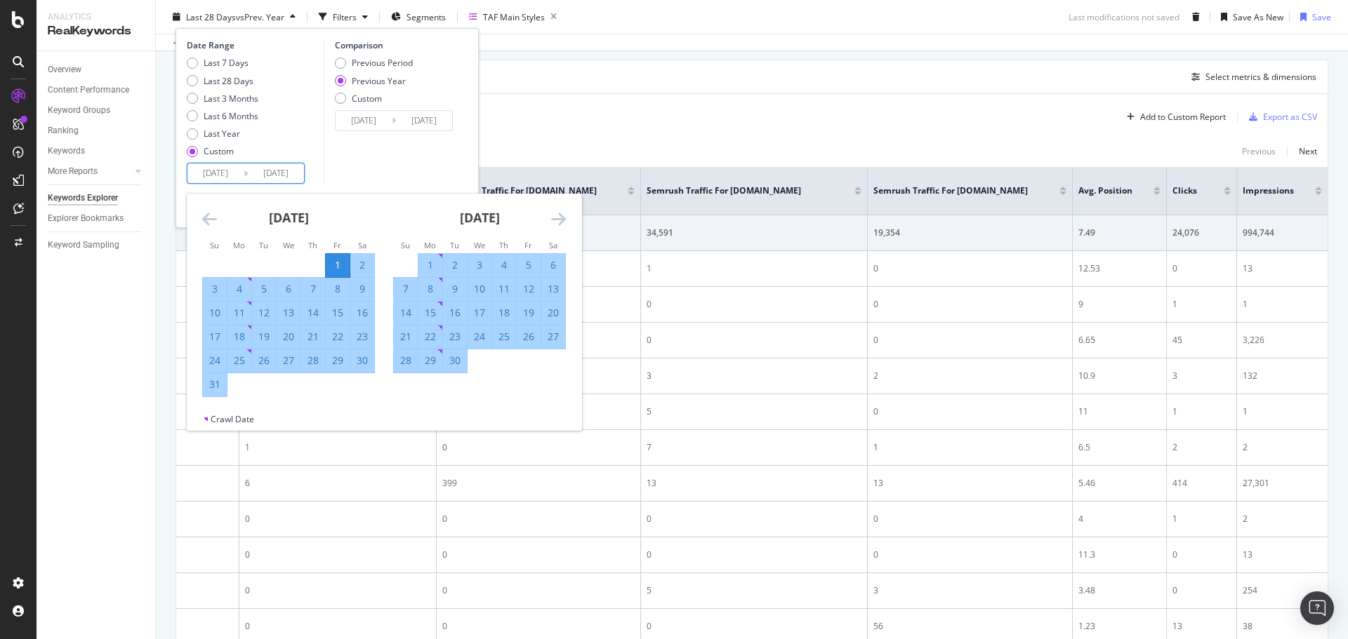
click at [213, 387] on div "31" at bounding box center [215, 385] width 24 height 14
type input "[DATE]"
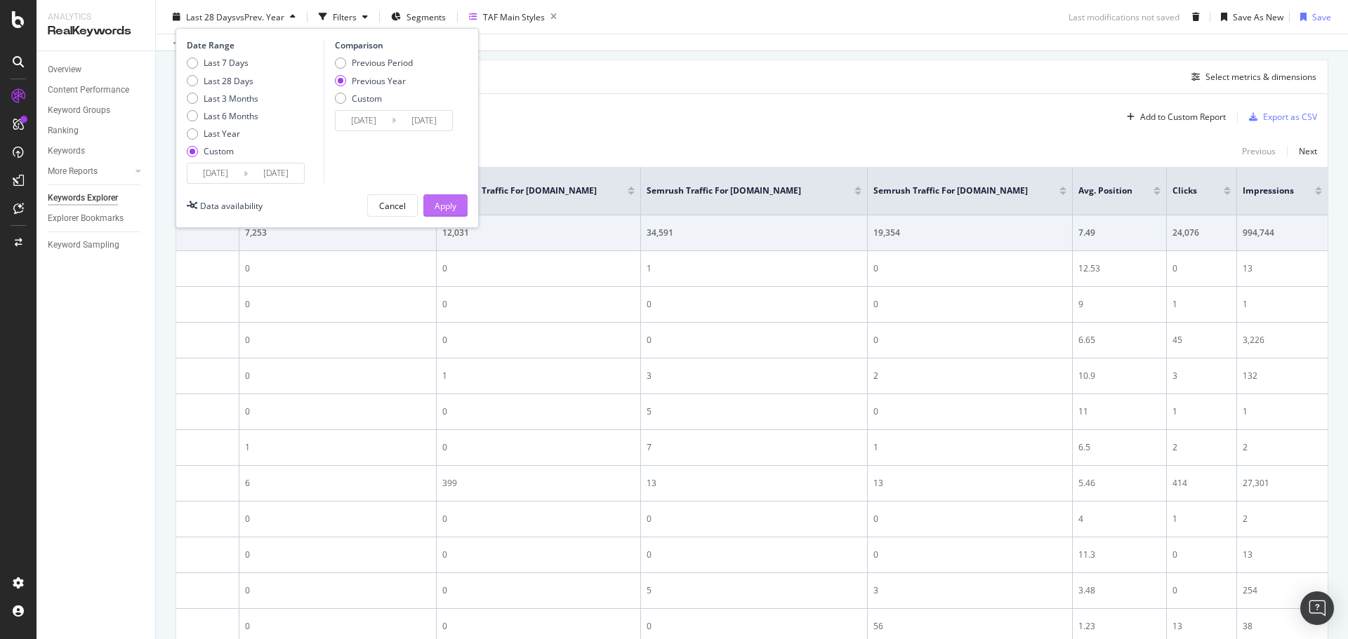
click at [443, 206] on div "Apply" at bounding box center [445, 205] width 22 height 12
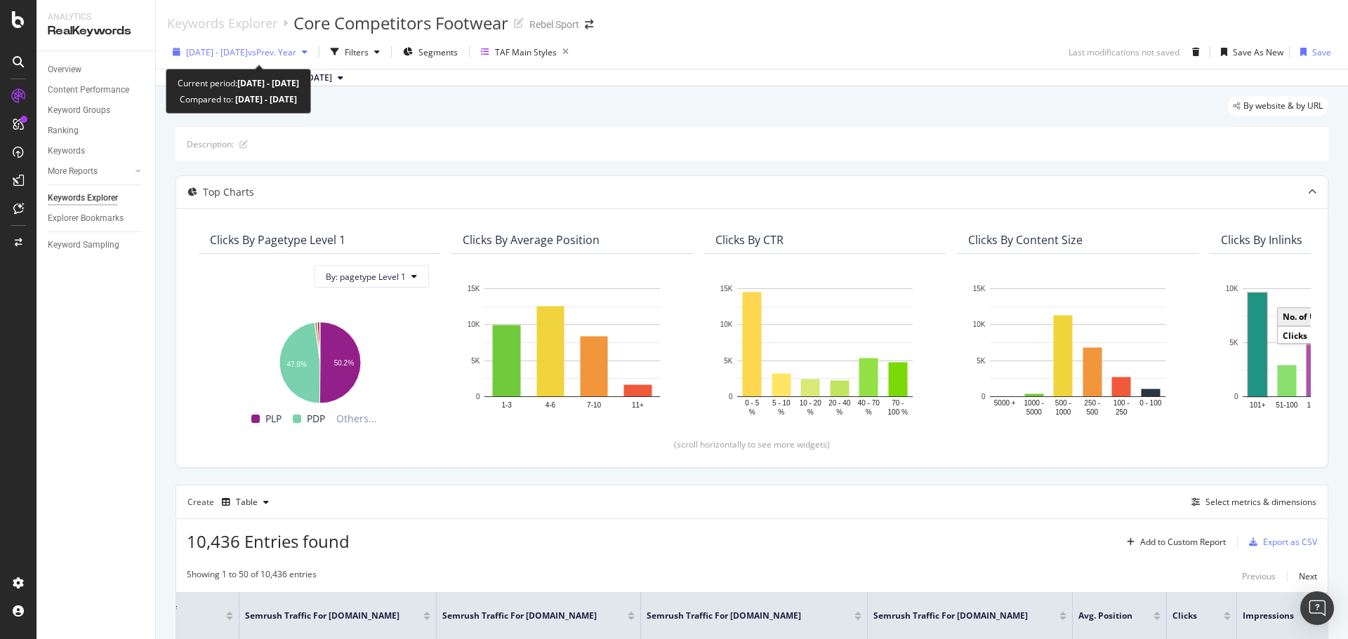
click at [239, 50] on span "[DATE] - [DATE]" at bounding box center [217, 52] width 62 height 12
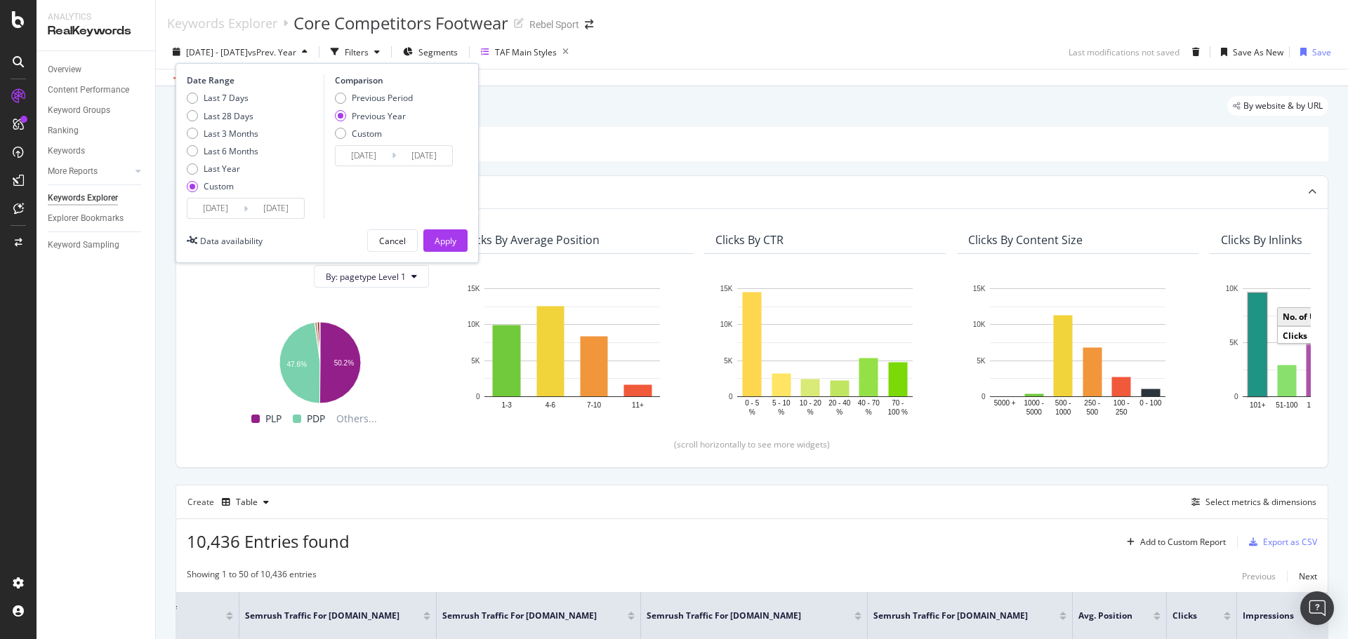
click at [225, 210] on input "[DATE]" at bounding box center [215, 209] width 56 height 20
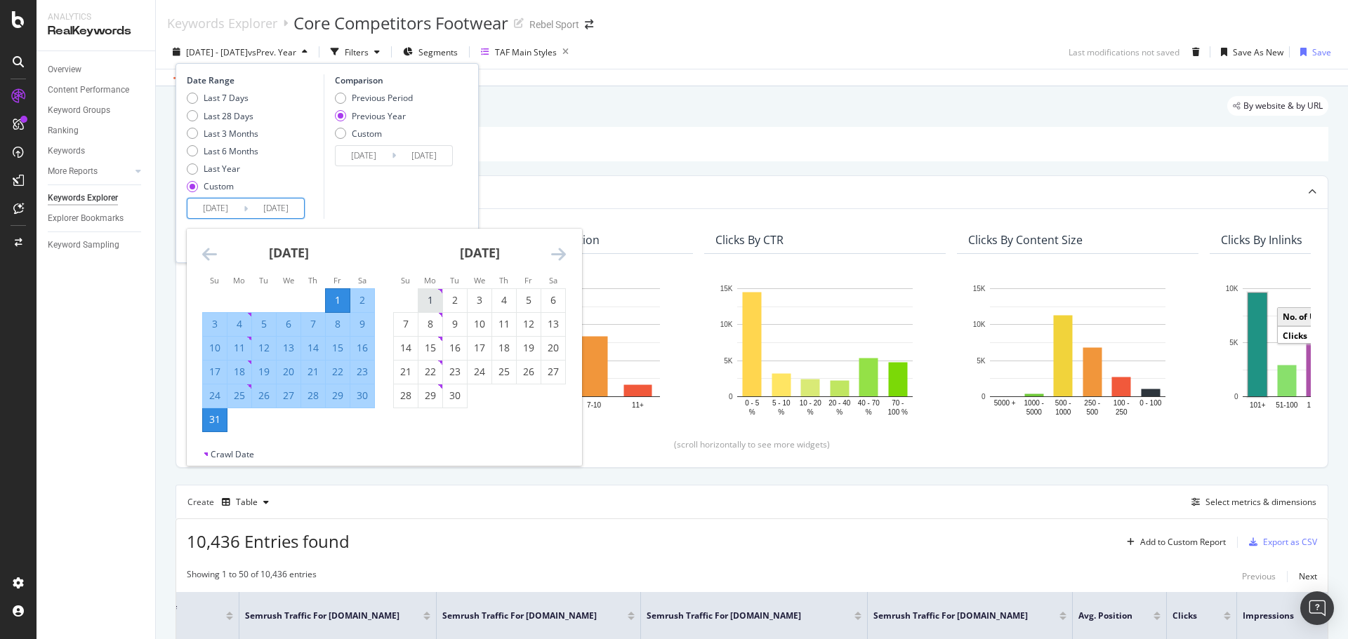
click at [427, 304] on div "1" at bounding box center [430, 300] width 24 height 14
type input "[DATE]"
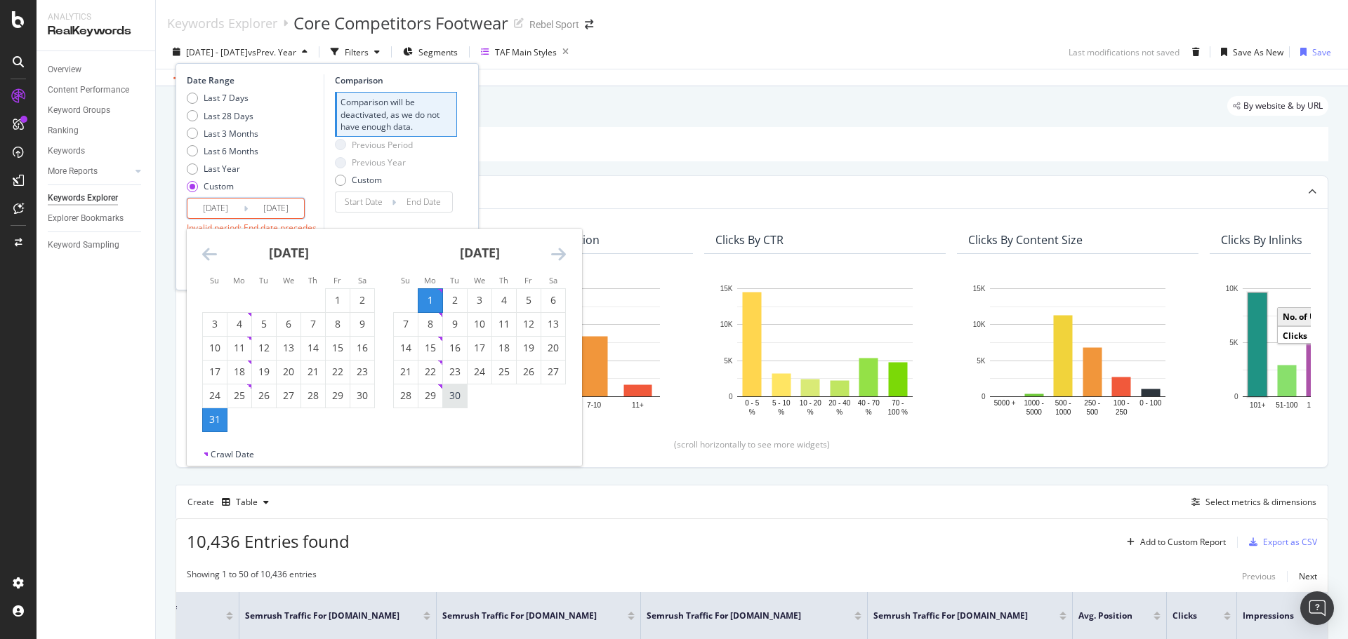
click at [453, 399] on div "30" at bounding box center [455, 396] width 24 height 14
type input "[DATE]"
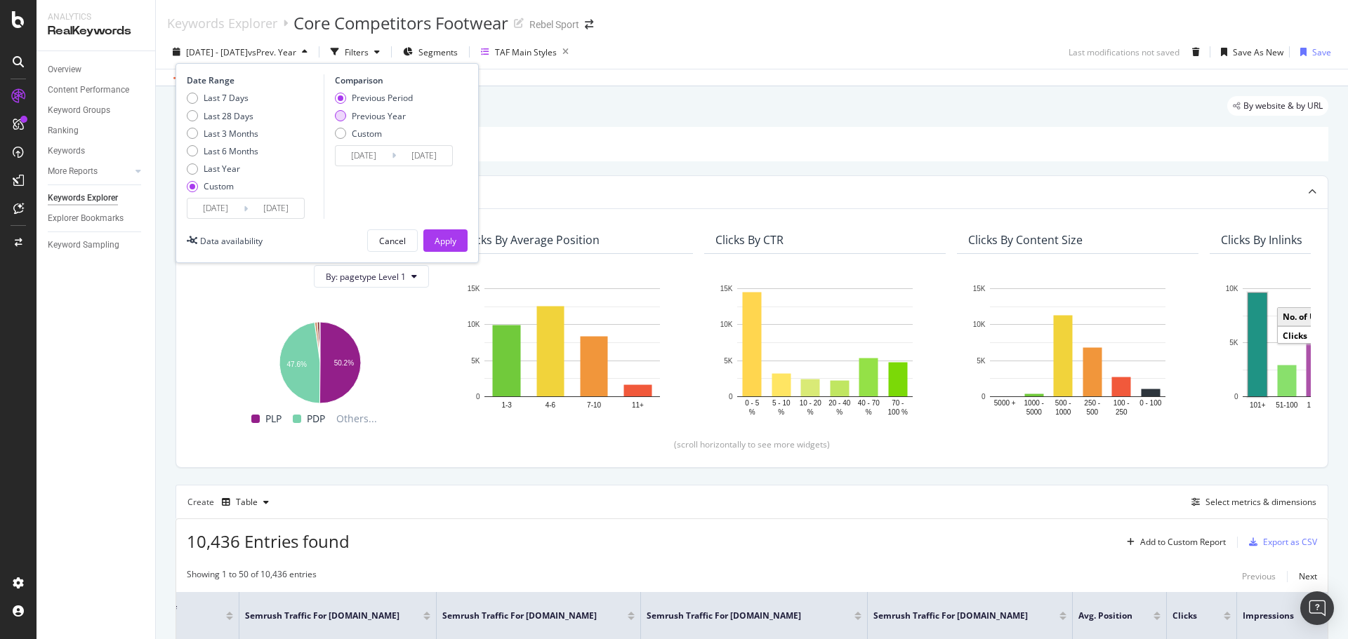
click at [340, 117] on div "Previous Year" at bounding box center [340, 115] width 11 height 11
type input "[DATE]"
click at [447, 240] on div "Apply" at bounding box center [445, 241] width 22 height 12
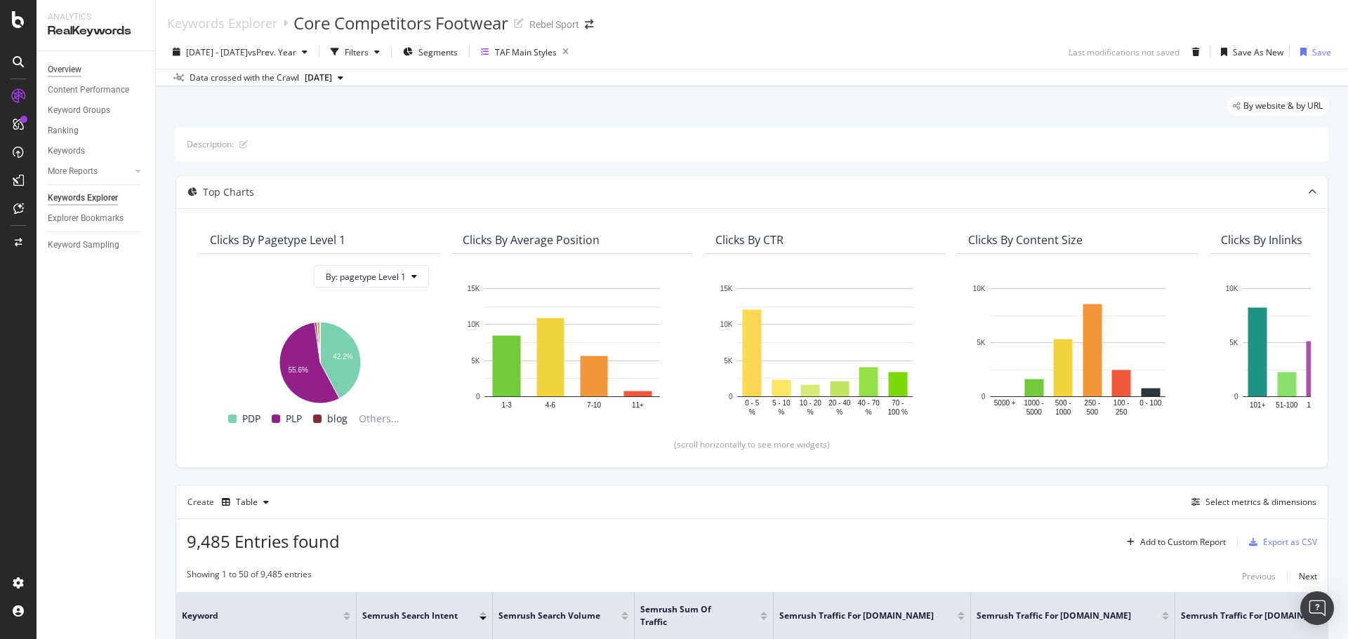
click at [65, 71] on div "Overview" at bounding box center [65, 69] width 34 height 15
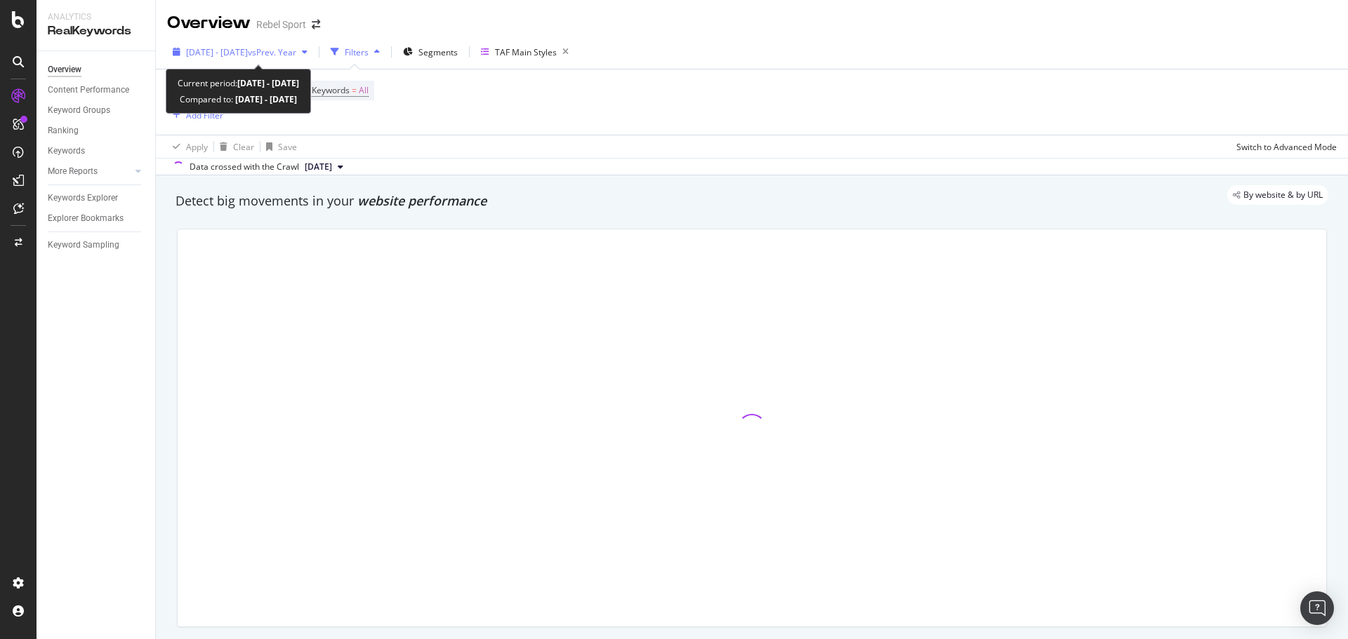
click at [296, 54] on span "vs Prev. Year" at bounding box center [272, 52] width 48 height 12
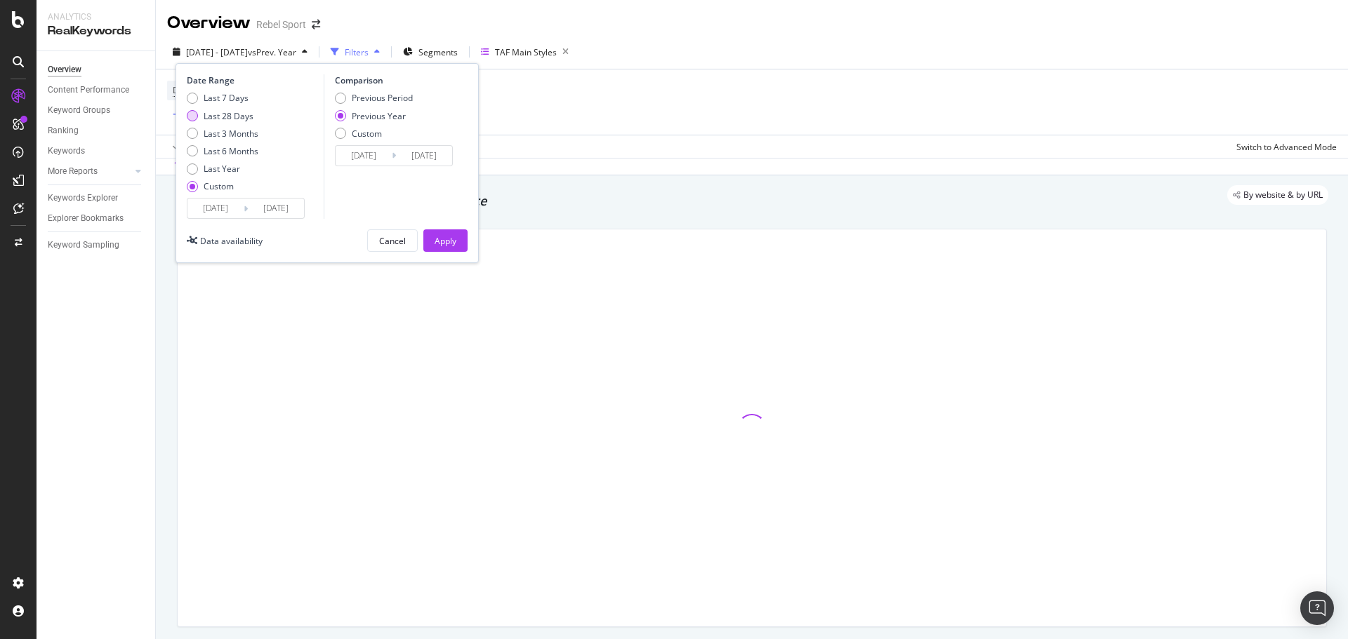
click at [223, 120] on div "Last 28 Days" at bounding box center [229, 116] width 50 height 12
type input "[DATE]"
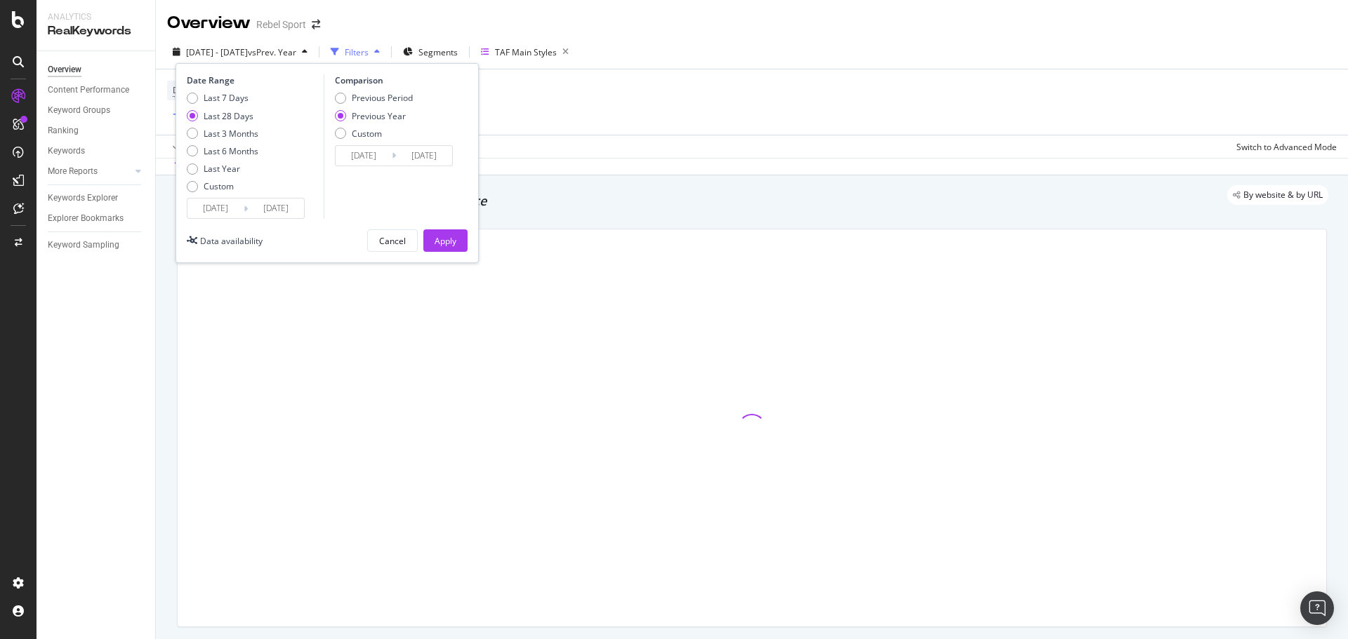
click at [224, 211] on input "[DATE]" at bounding box center [215, 209] width 56 height 20
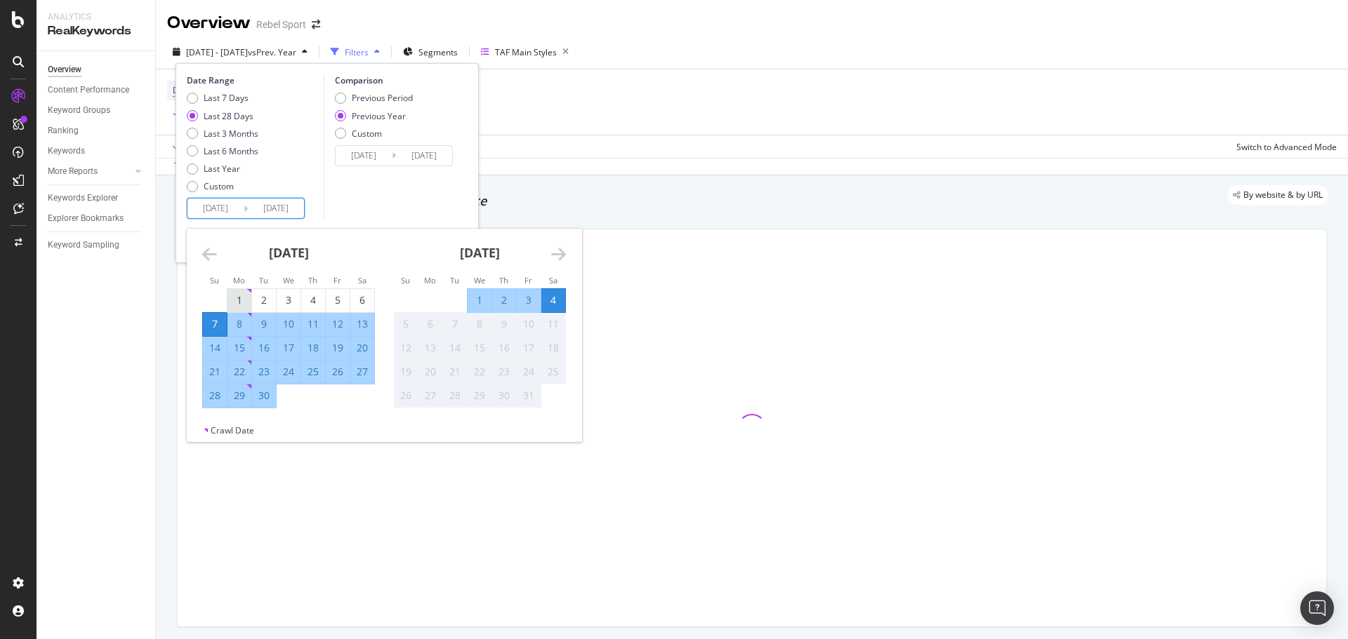
drag, startPoint x: 236, startPoint y: 300, endPoint x: 234, endPoint y: 308, distance: 8.0
click at [236, 303] on div "1" at bounding box center [239, 300] width 24 height 14
type input "[DATE]"
click at [211, 253] on icon "Move backward to switch to the previous month." at bounding box center [209, 254] width 15 height 17
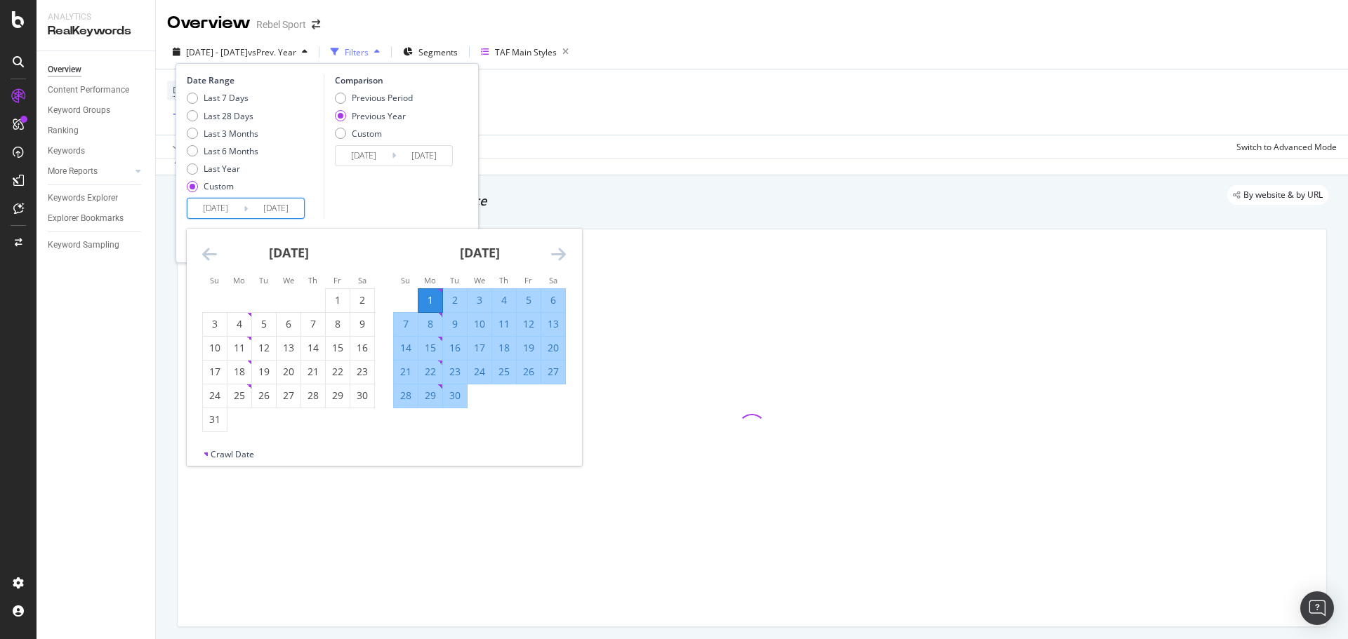
click at [458, 396] on div "30" at bounding box center [455, 396] width 24 height 14
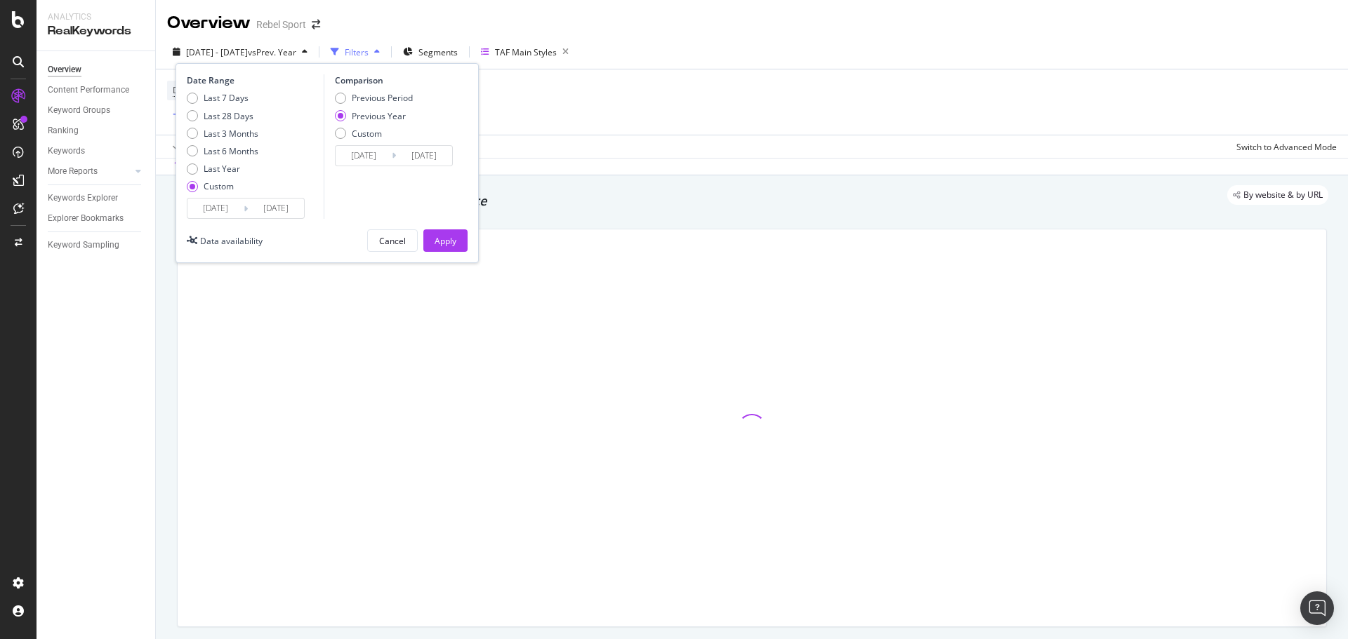
type input "[DATE]"
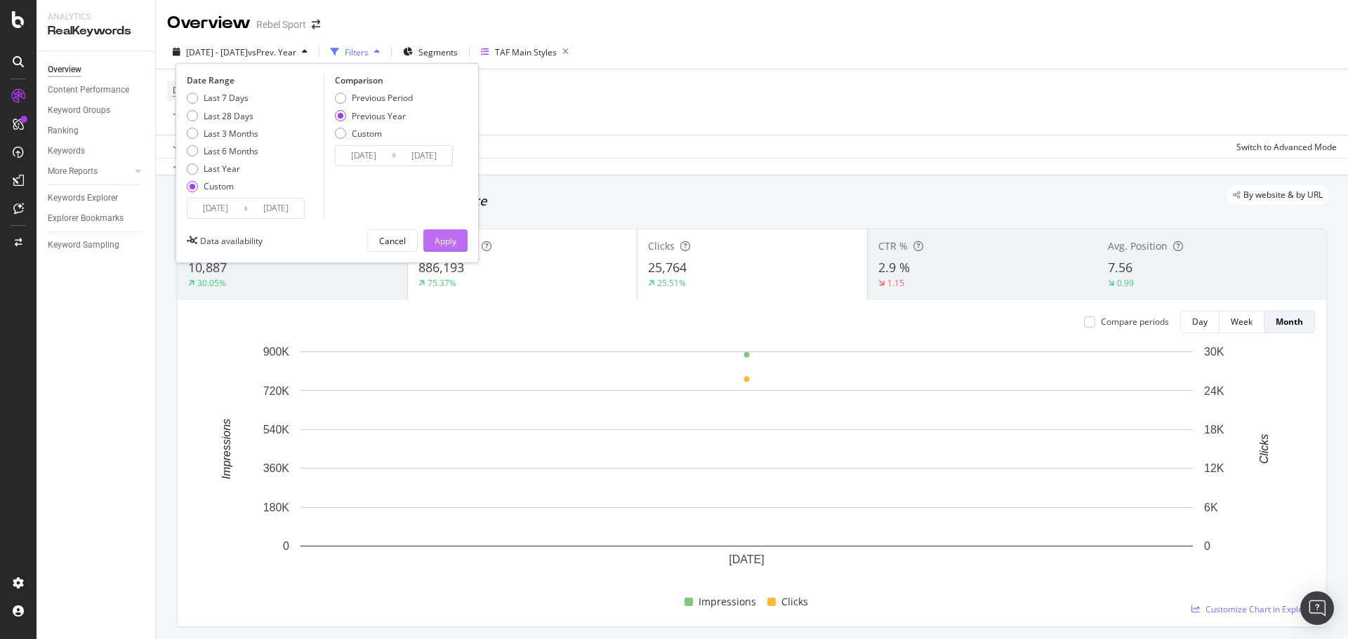
click at [440, 241] on div "Apply" at bounding box center [445, 241] width 22 height 12
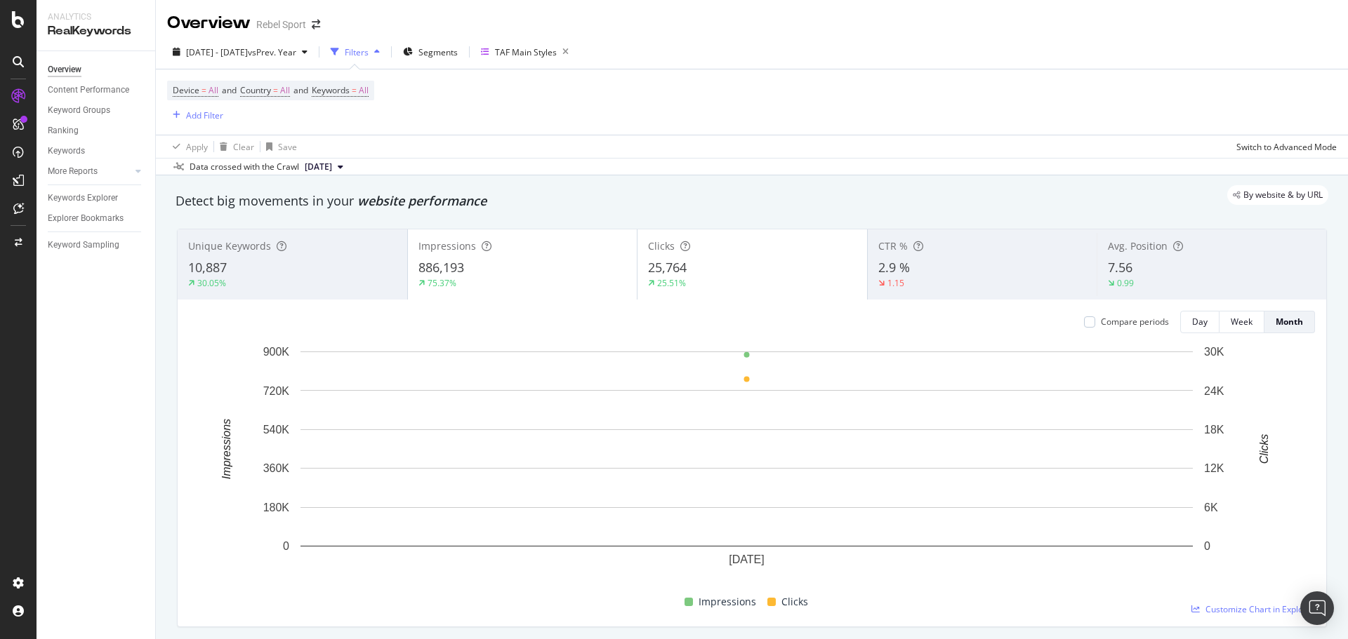
scroll to position [70, 0]
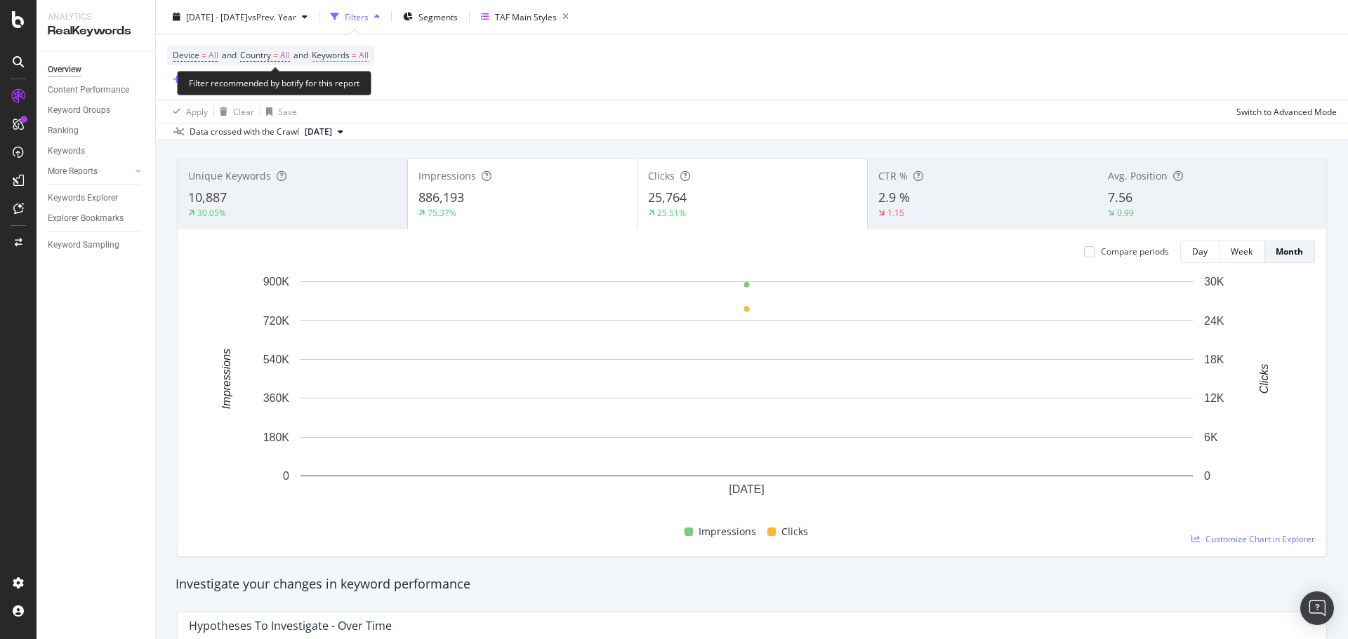
click at [331, 56] on span "Keywords" at bounding box center [331, 55] width 38 height 12
click at [354, 84] on icon "button" at bounding box center [356, 88] width 6 height 8
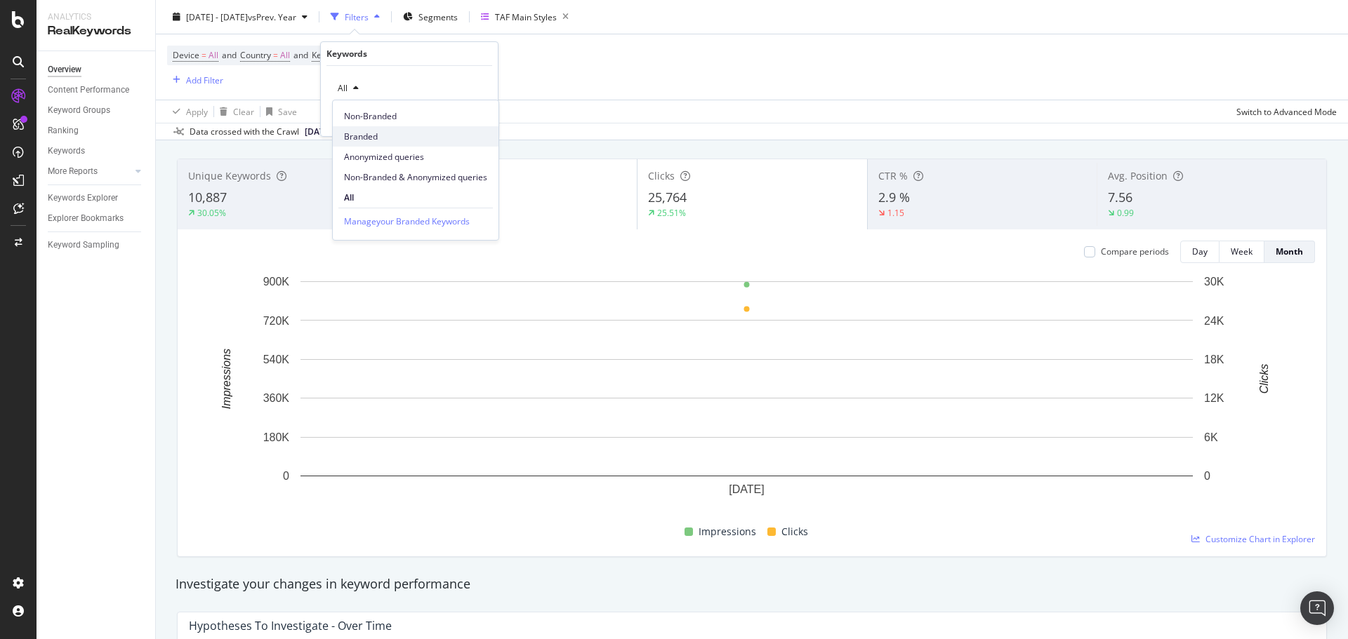
click at [352, 136] on span "Branded" at bounding box center [415, 137] width 143 height 13
click at [474, 119] on div "Apply" at bounding box center [476, 118] width 22 height 12
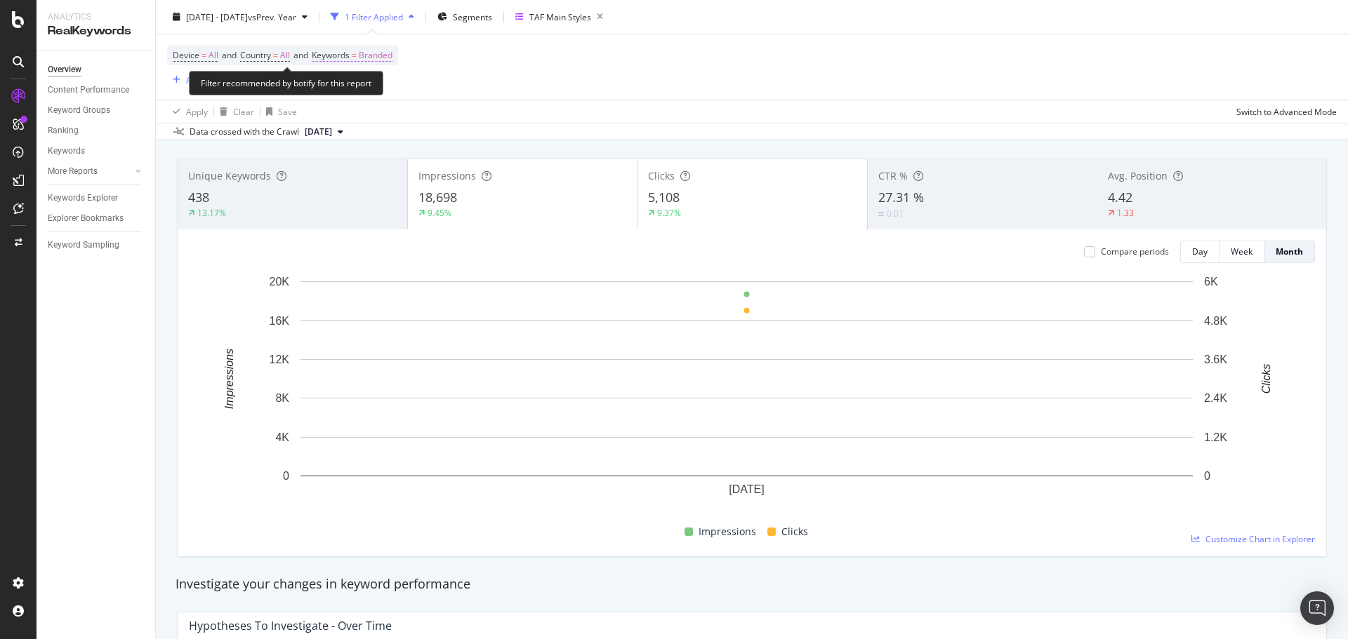
click at [374, 57] on span "Branded" at bounding box center [376, 56] width 34 height 20
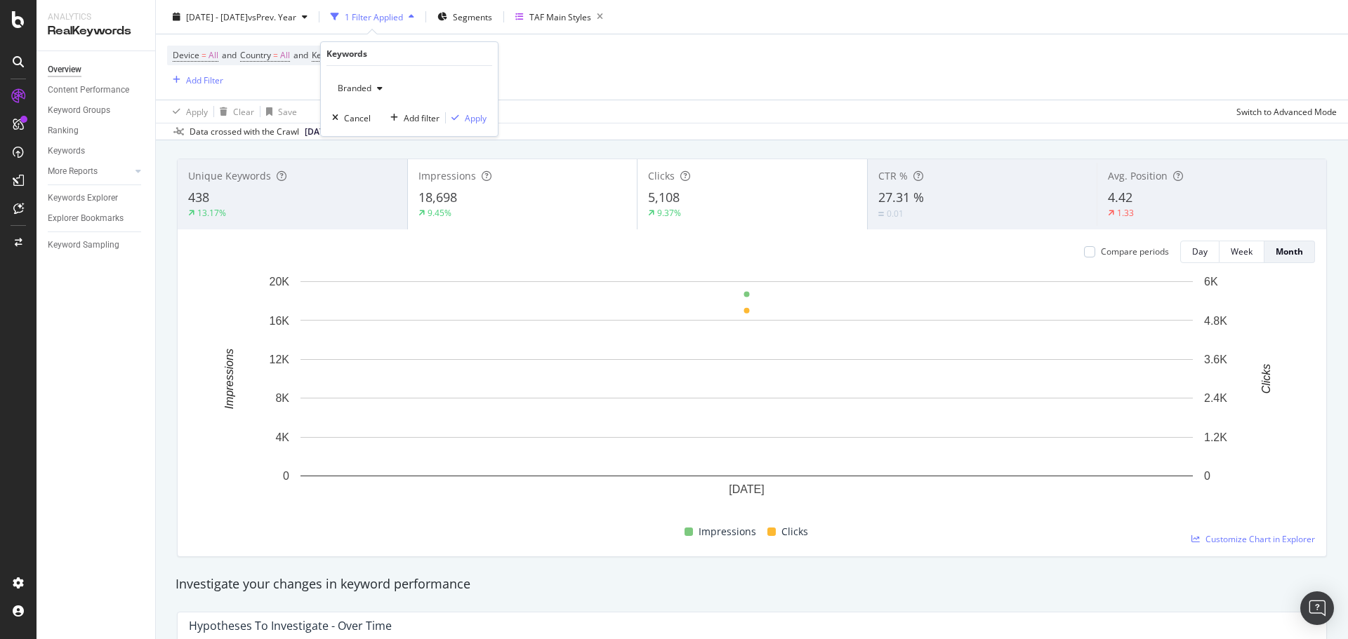
click at [378, 86] on icon "button" at bounding box center [380, 88] width 6 height 8
click at [382, 110] on span "Non-Branded" at bounding box center [415, 116] width 143 height 13
click at [474, 120] on div "Apply" at bounding box center [476, 118] width 22 height 12
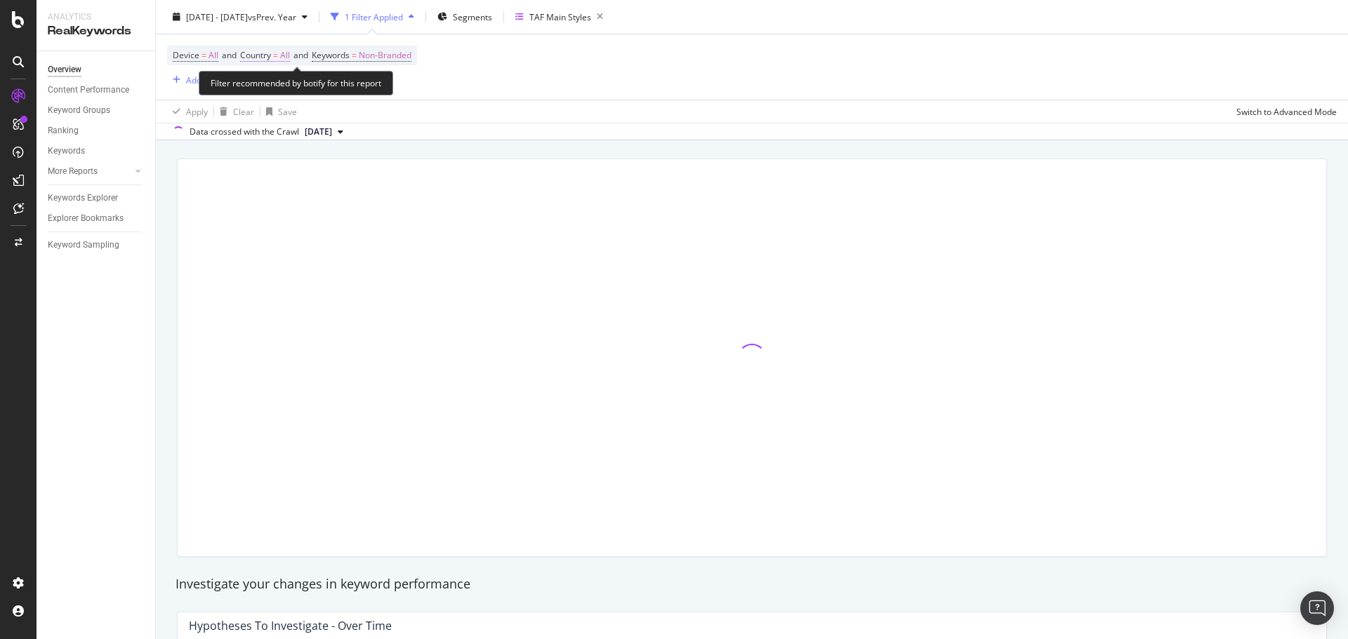
click at [274, 54] on span "Country = All" at bounding box center [265, 55] width 50 height 13
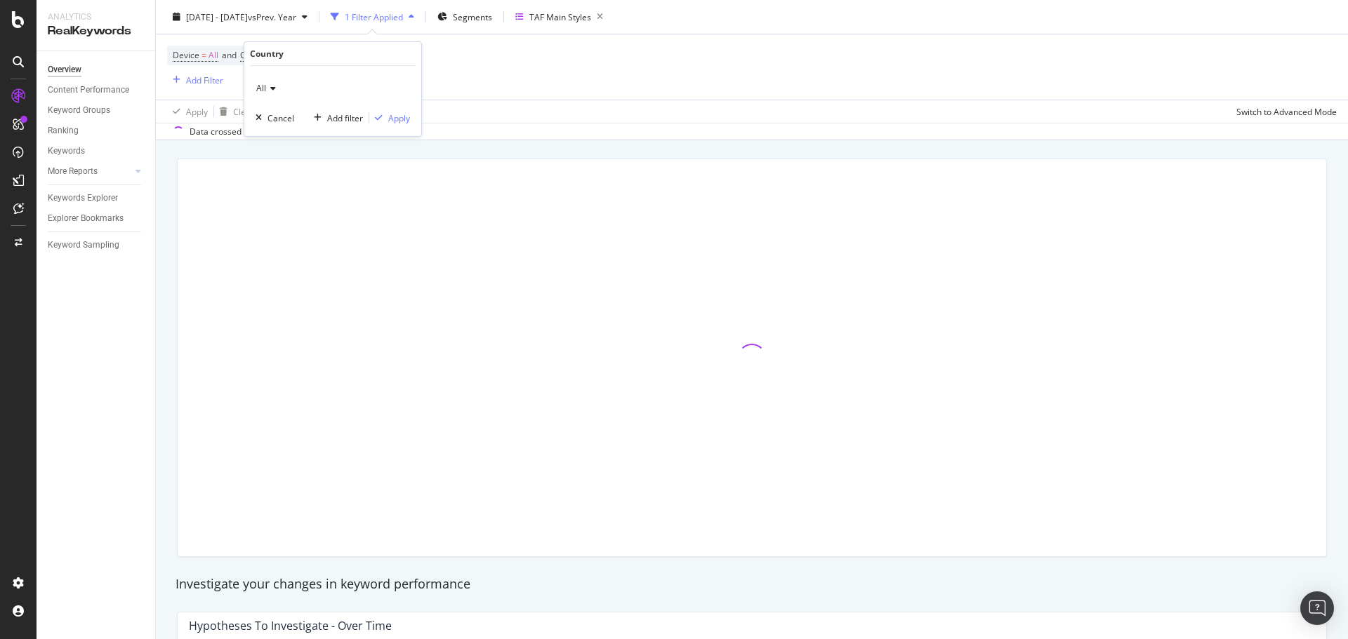
click at [273, 86] on icon at bounding box center [271, 88] width 10 height 8
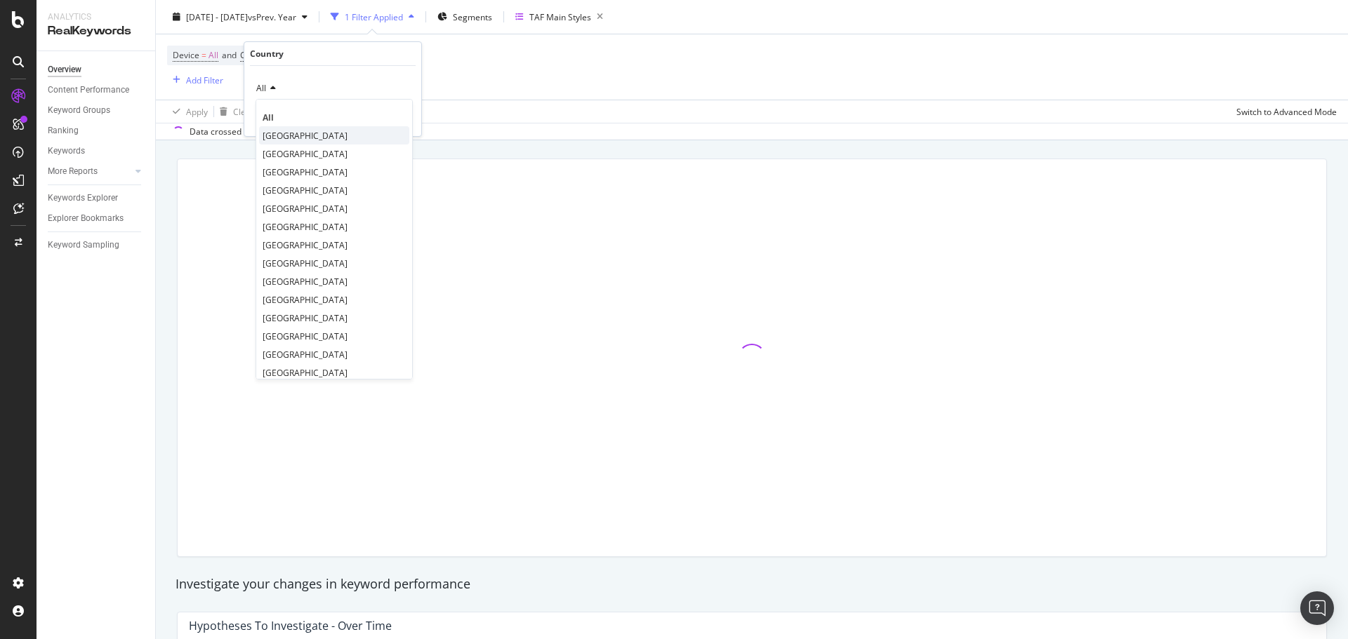
click at [274, 136] on span "[GEOGRAPHIC_DATA]" at bounding box center [305, 136] width 85 height 12
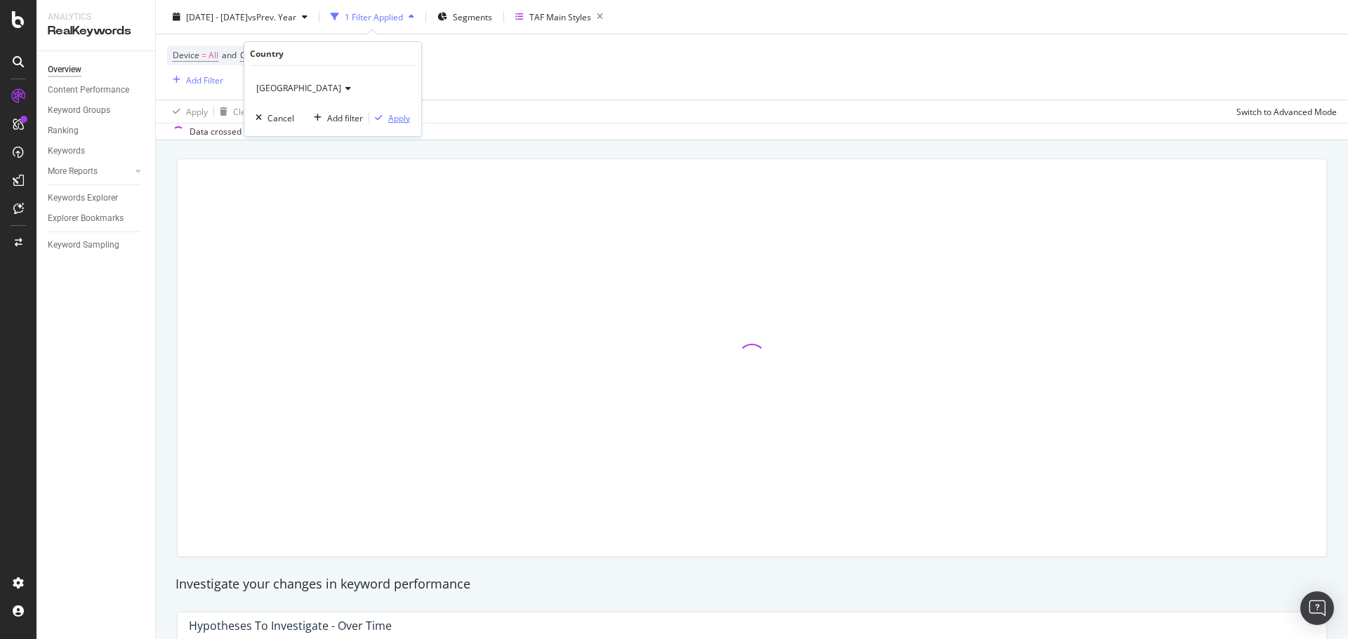
drag, startPoint x: 390, startPoint y: 117, endPoint x: 646, endPoint y: 113, distance: 256.2
click at [390, 117] on div "Apply" at bounding box center [399, 118] width 22 height 12
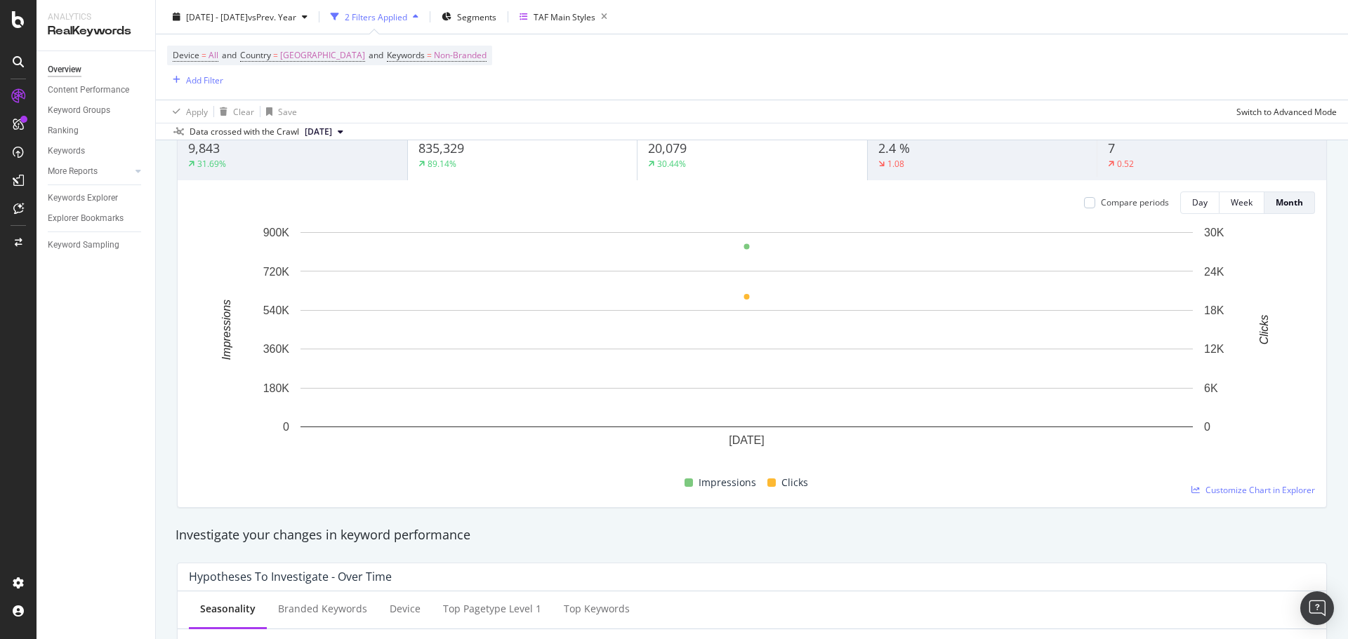
scroll to position [70, 0]
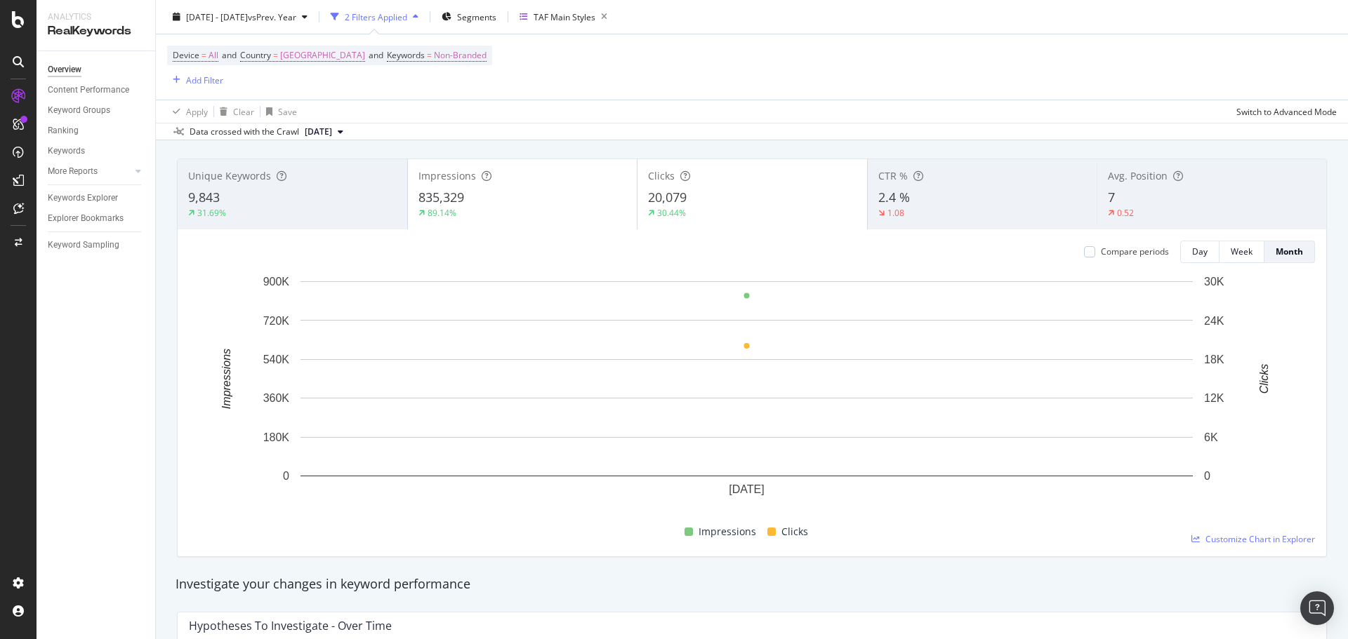
click at [754, 232] on div "Compare periods Day Week Month [DATE] 0 180K 360K 540K 720K 900K 0 6K 12K 18K 2…" at bounding box center [752, 393] width 1148 height 327
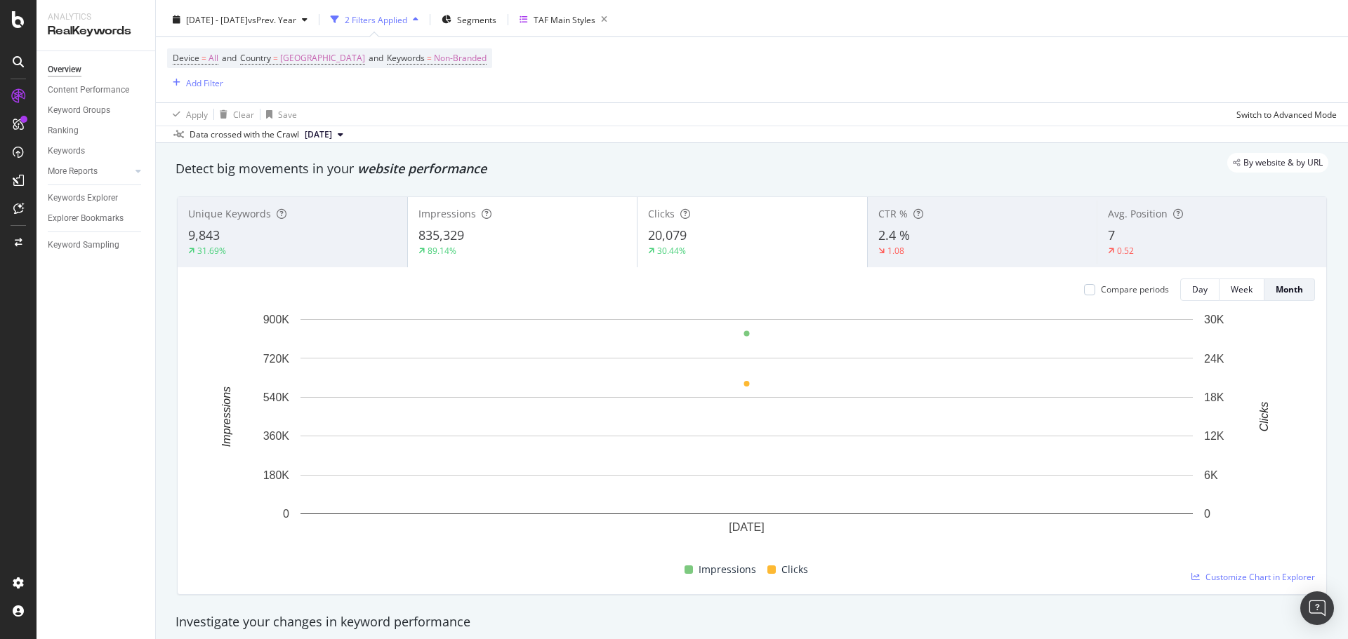
scroll to position [0, 0]
